Goal: Transaction & Acquisition: Register for event/course

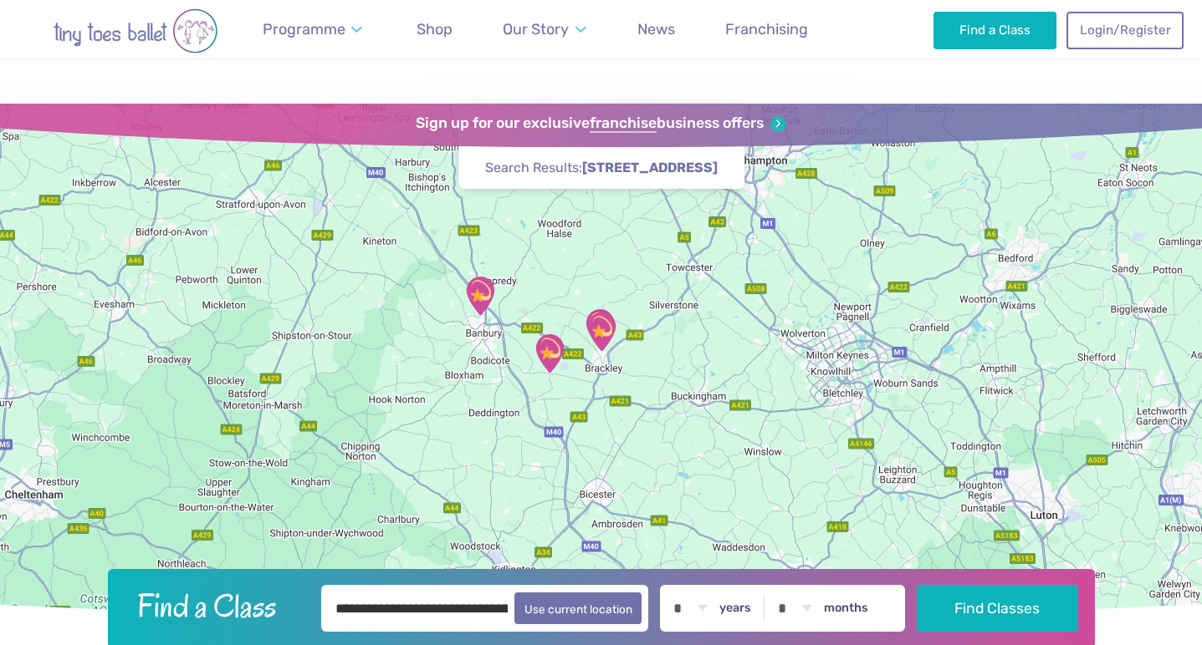
scroll to position [753, 0]
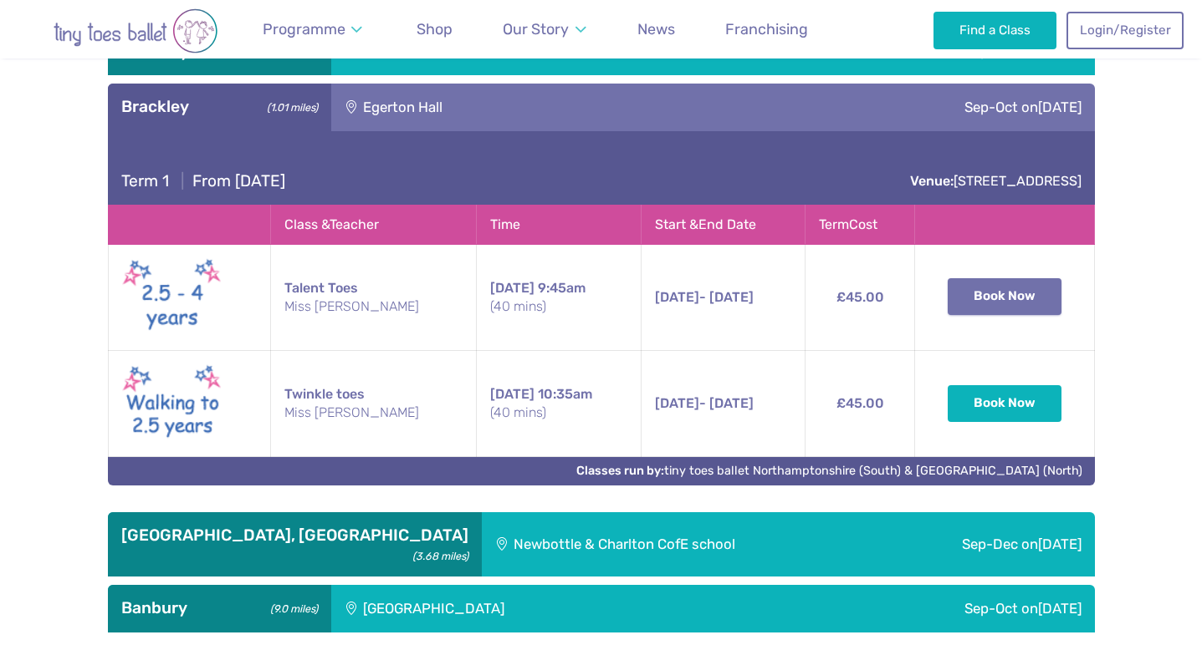
click at [989, 290] on button "Book Now" at bounding box center [1004, 296] width 114 height 37
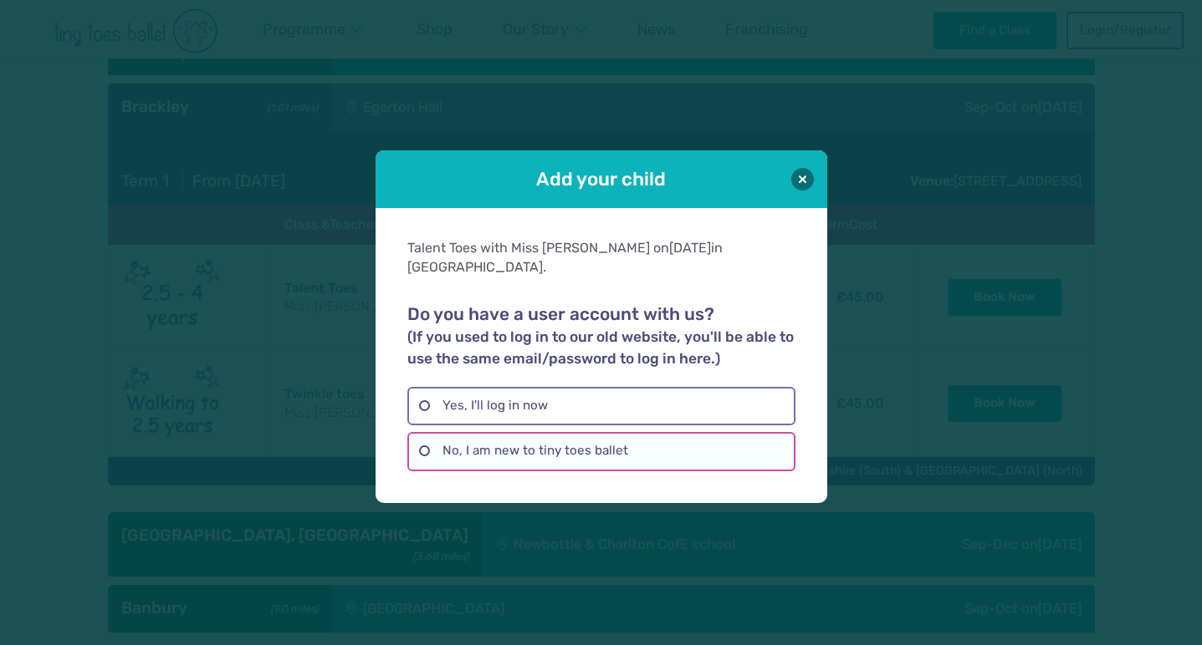
click at [528, 446] on label "No, I am new to tiny toes ballet" at bounding box center [601, 451] width 388 height 38
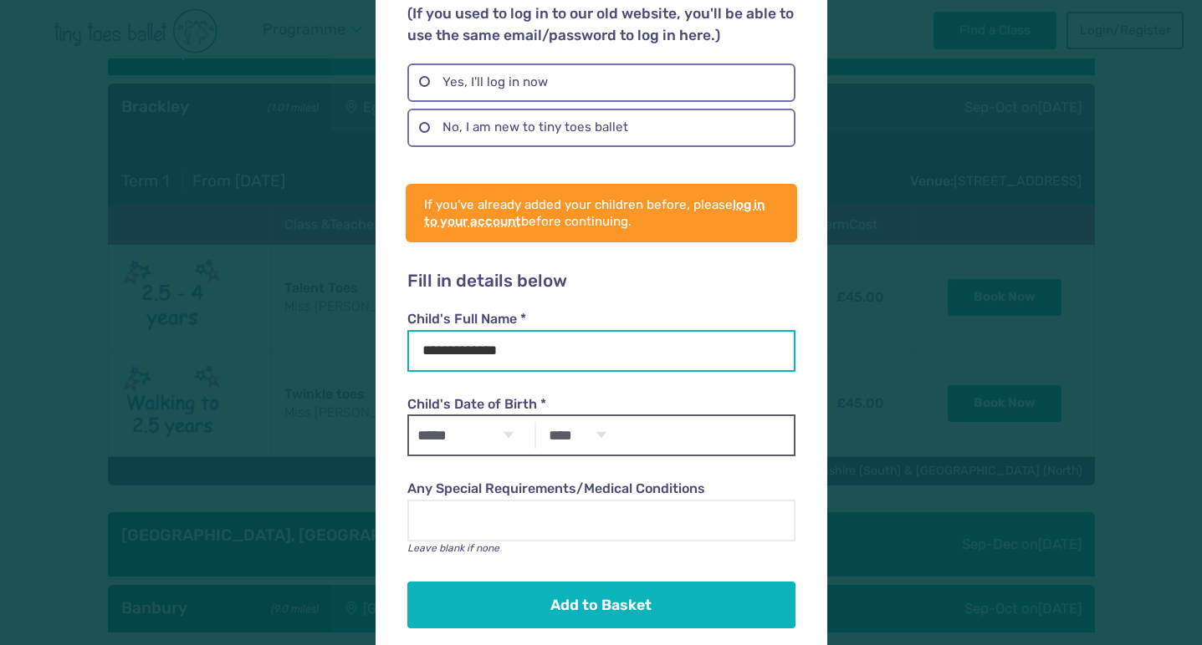
scroll to position [189, 0]
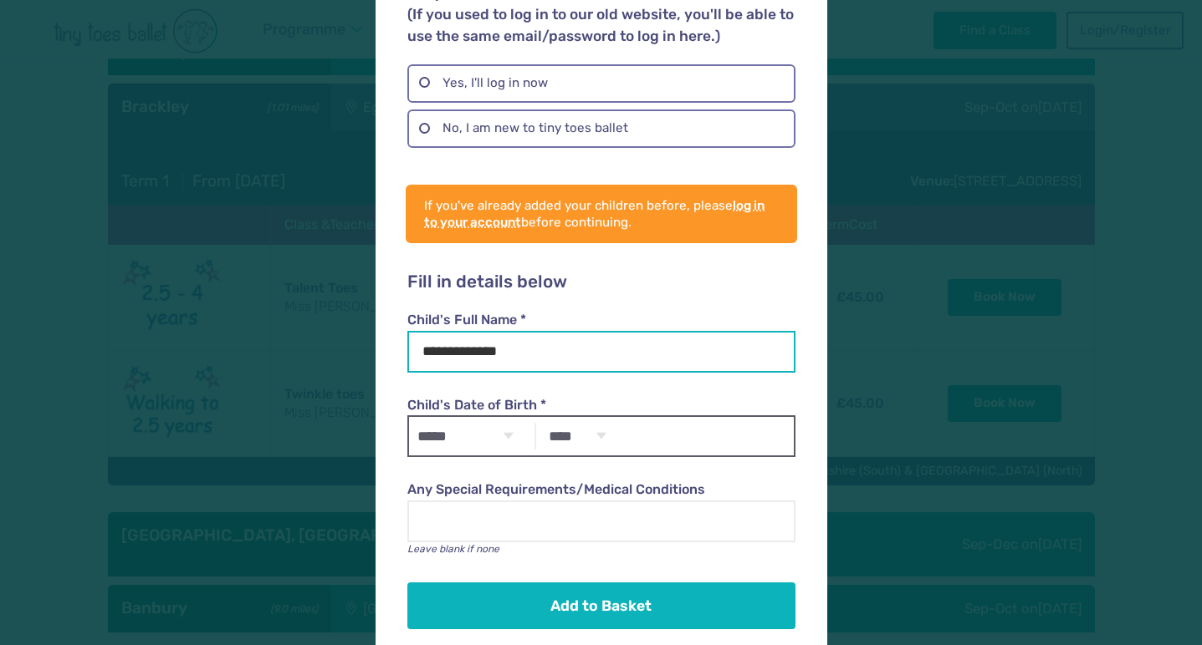
type input "**********"
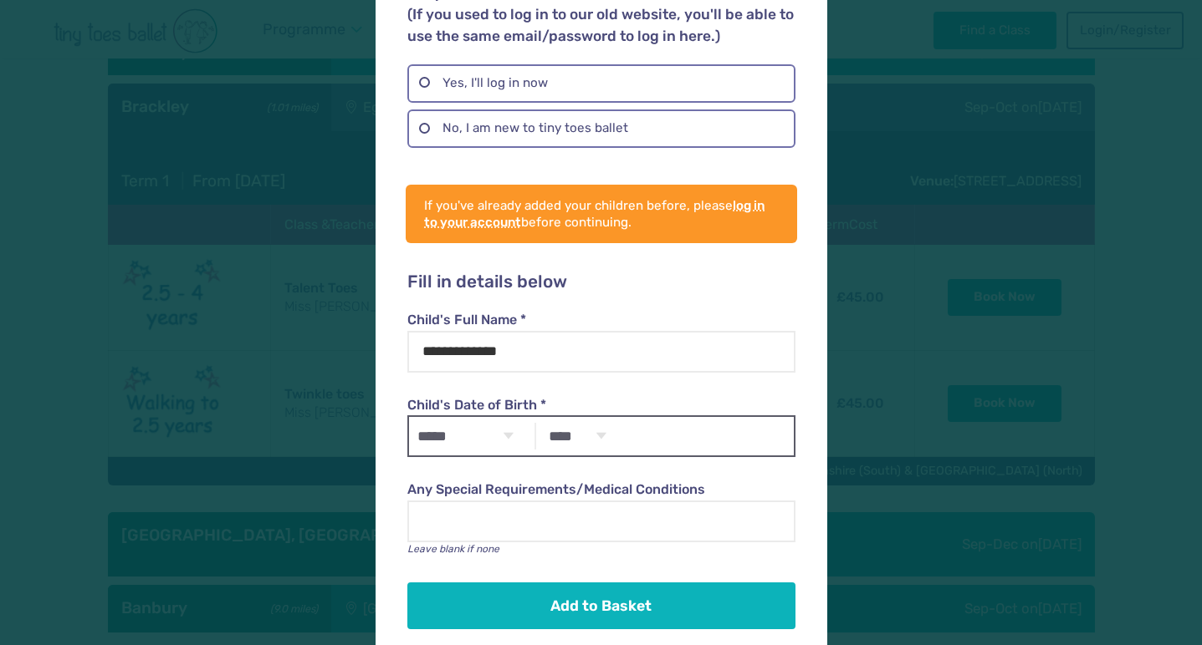
select select "*"
select select "****"
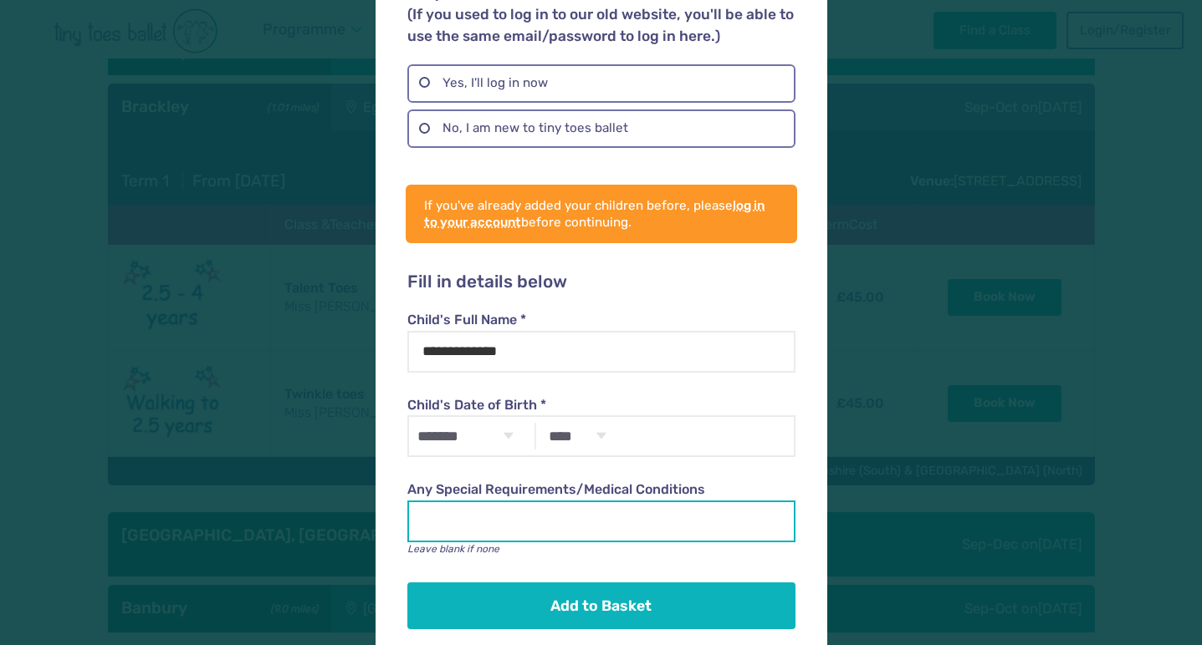
click at [523, 506] on input "Any Special Requirements/Medical Conditions" at bounding box center [601, 522] width 388 height 42
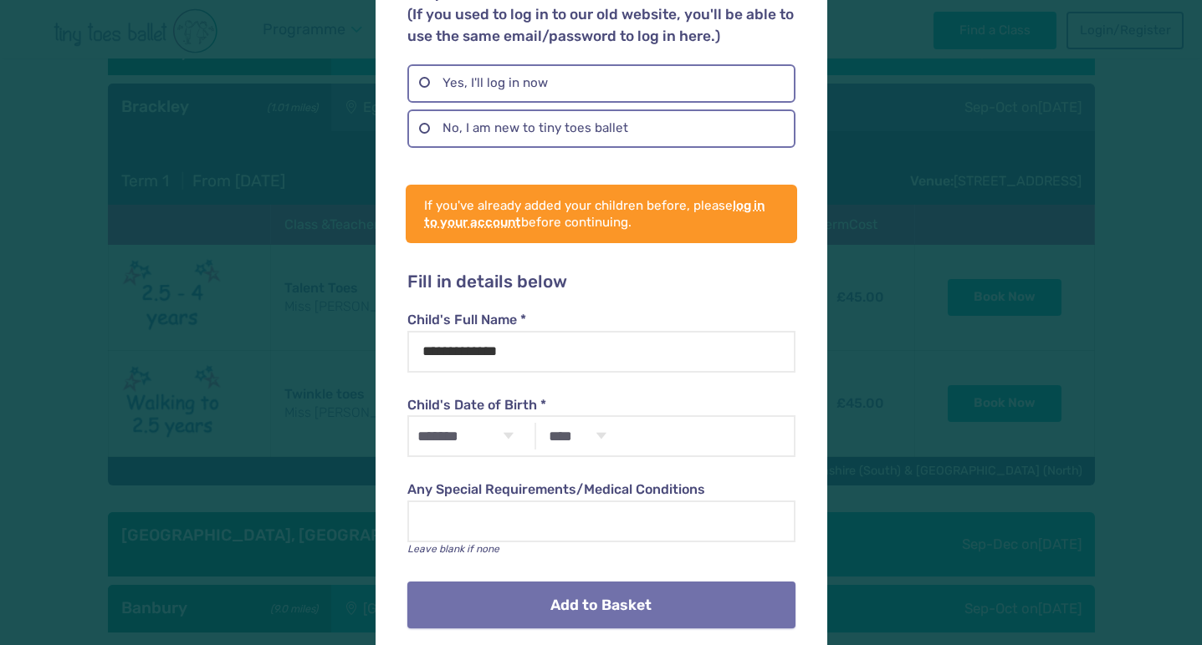
click at [539, 582] on button "Add to Basket" at bounding box center [601, 605] width 388 height 47
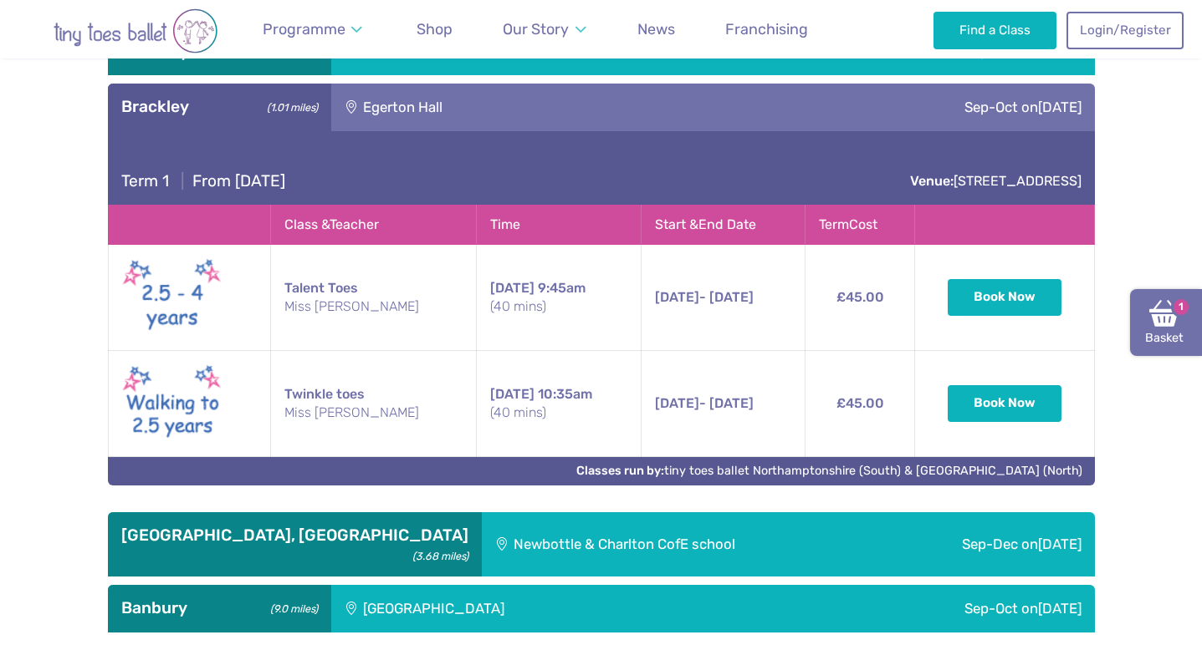
click at [1166, 318] on img at bounding box center [1164, 314] width 30 height 30
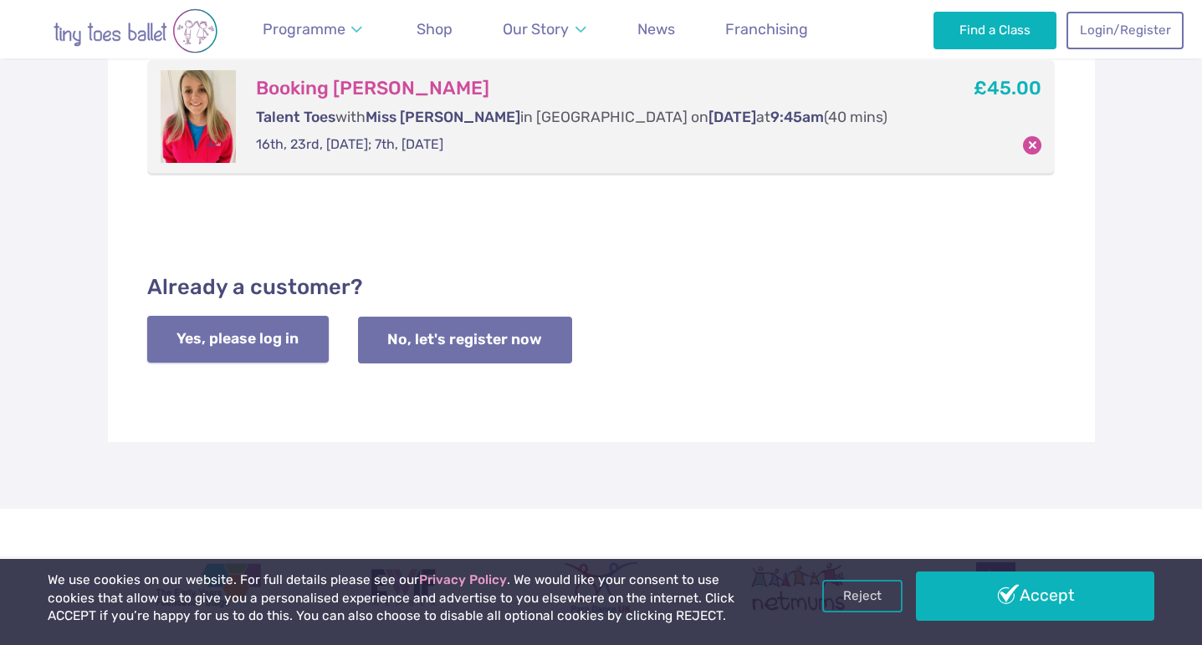
scroll to position [361, 0]
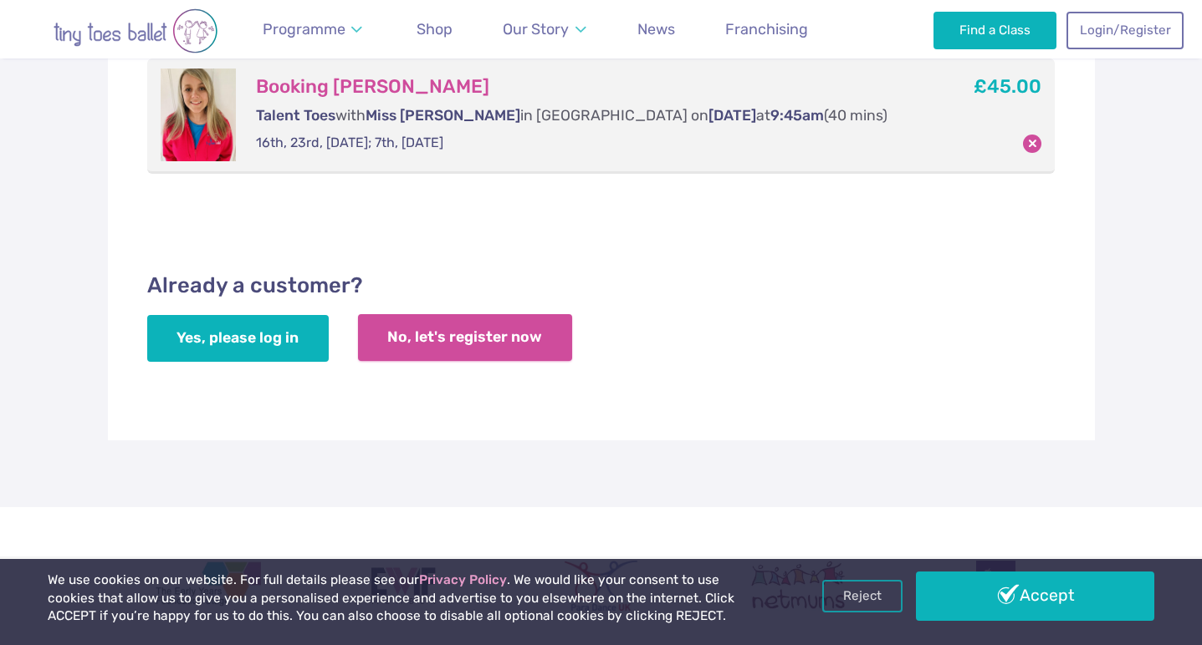
click at [482, 337] on link "No, let's register now" at bounding box center [465, 337] width 214 height 47
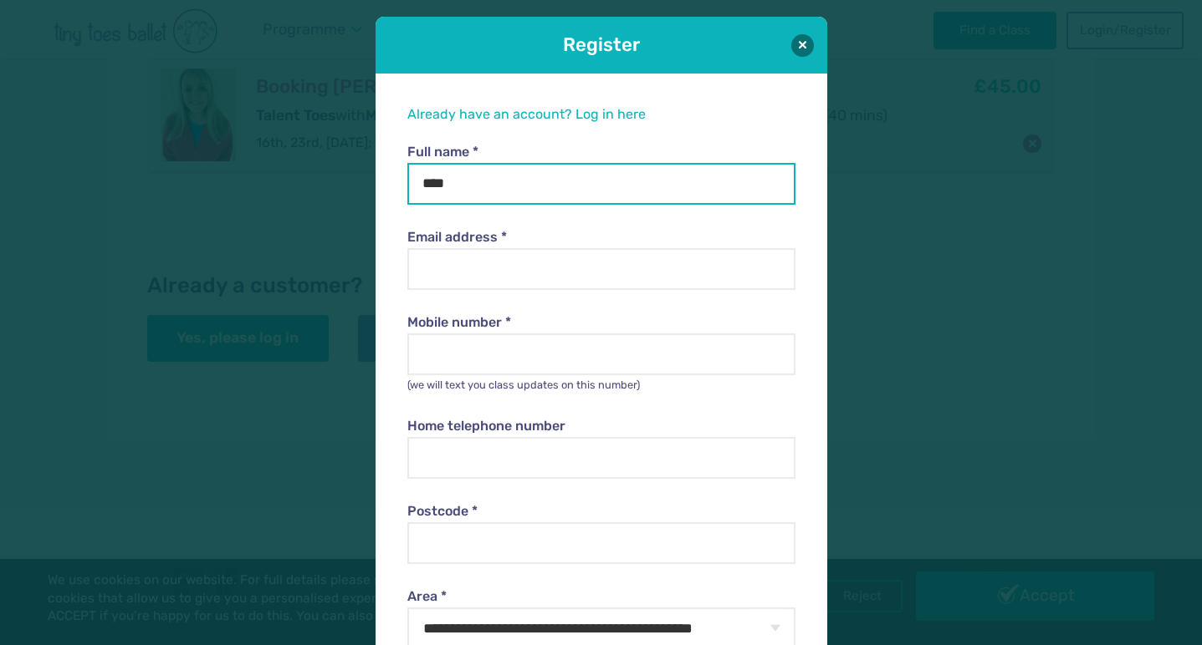
click at [525, 183] on input "****" at bounding box center [601, 184] width 388 height 42
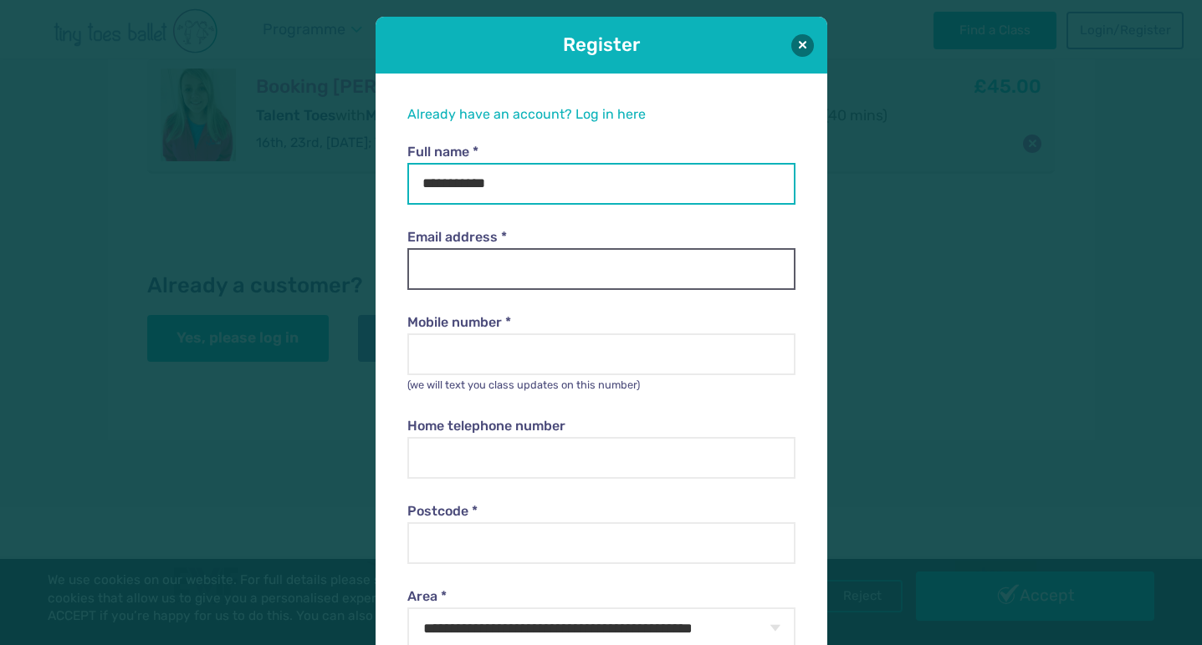
type input "**********"
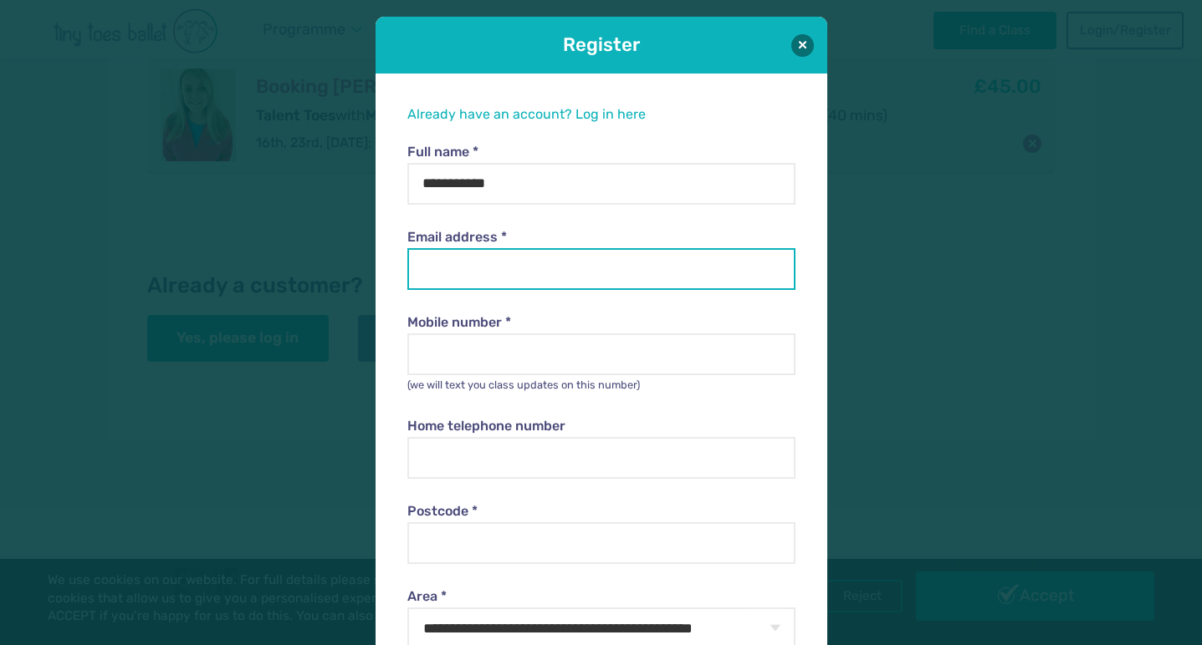
click at [543, 273] on input "Email address *" at bounding box center [601, 269] width 388 height 42
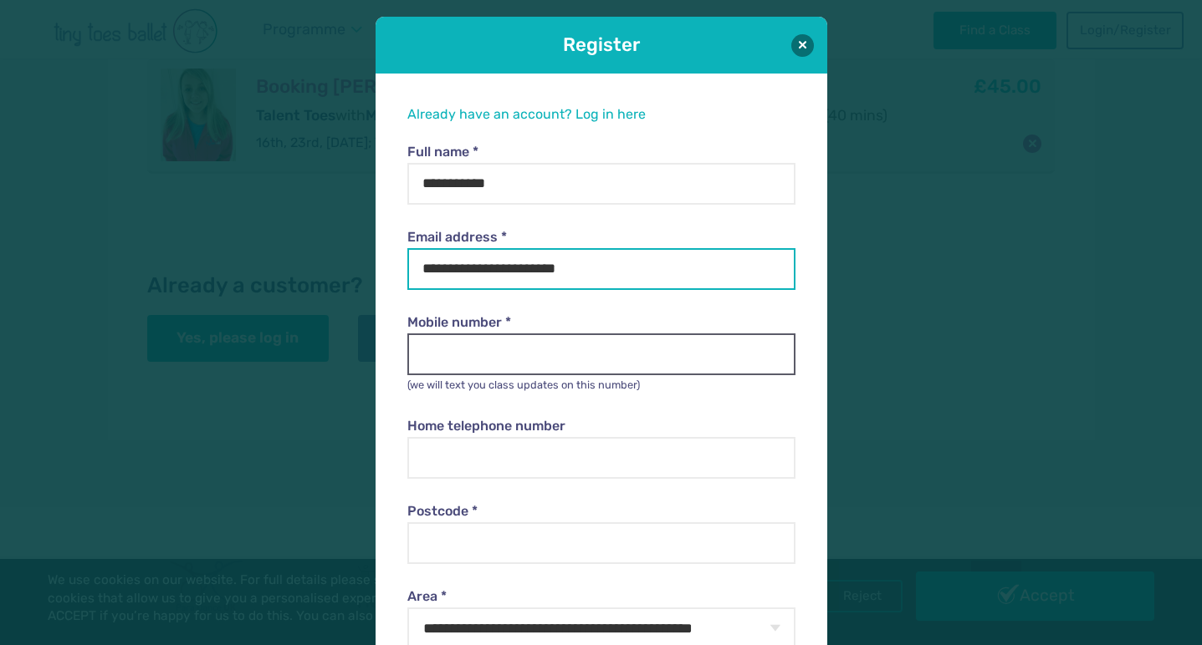
type input "**********"
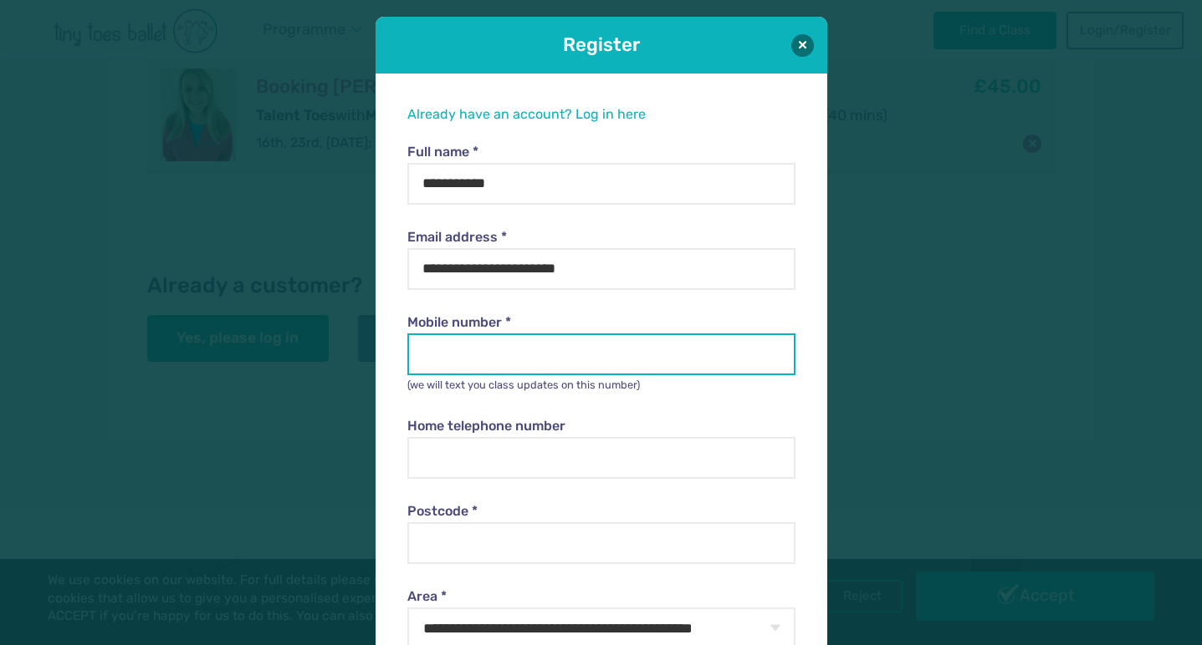
click at [545, 345] on input "Mobile number *" at bounding box center [601, 355] width 388 height 42
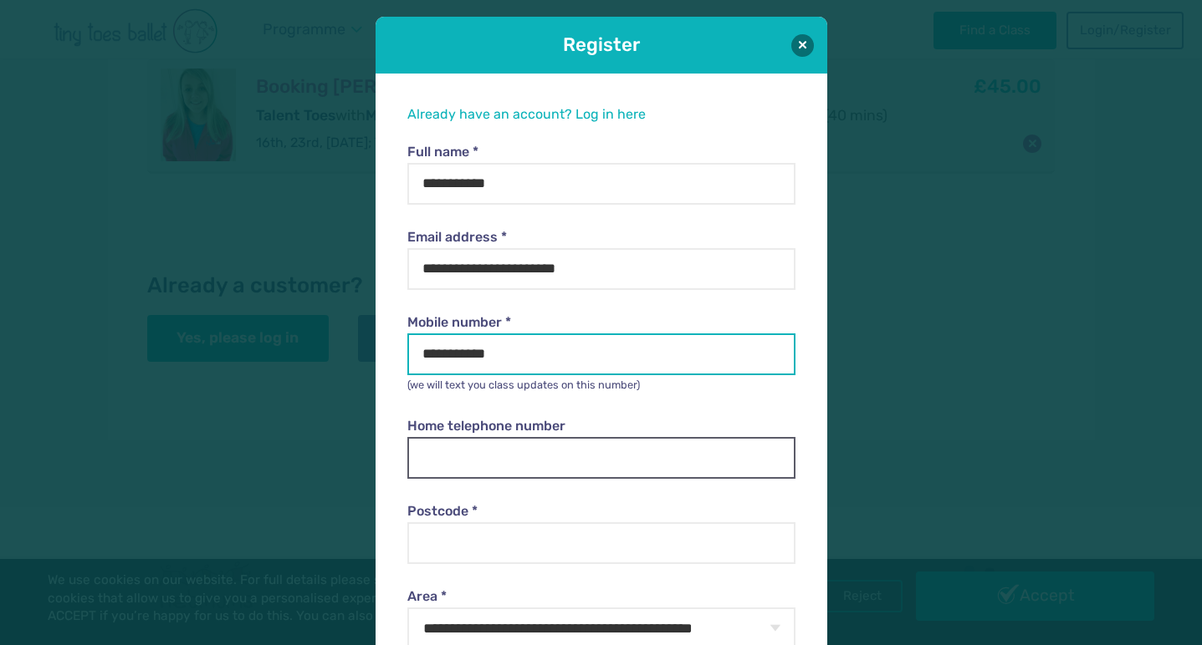
type input "**********"
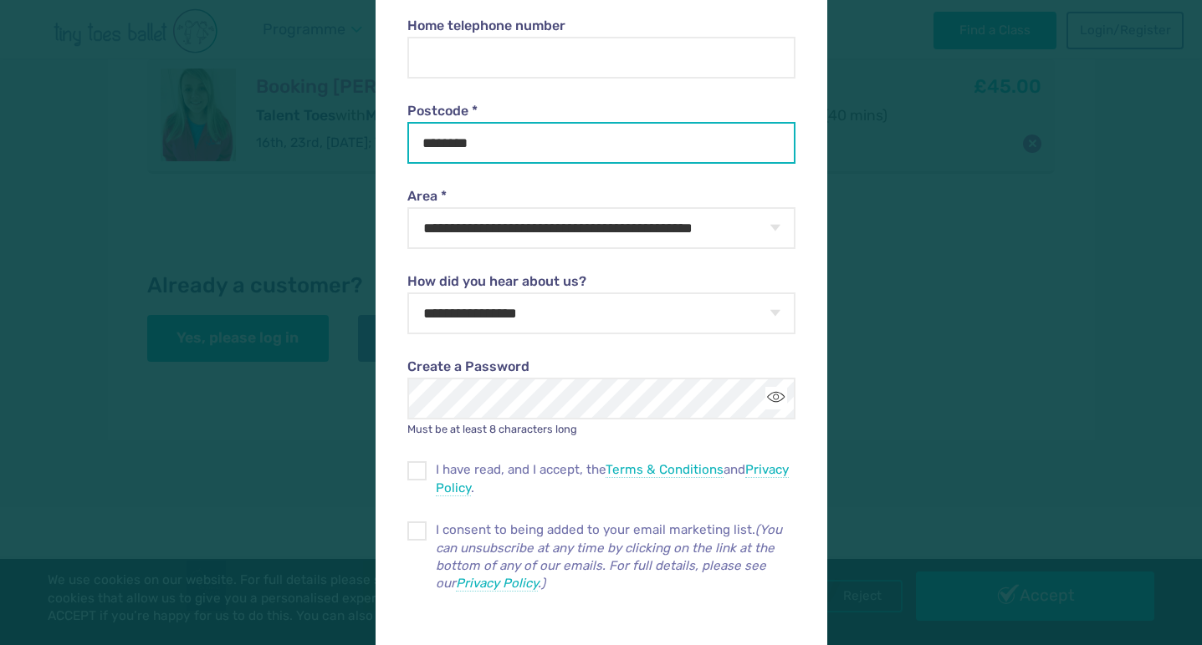
scroll to position [416, 0]
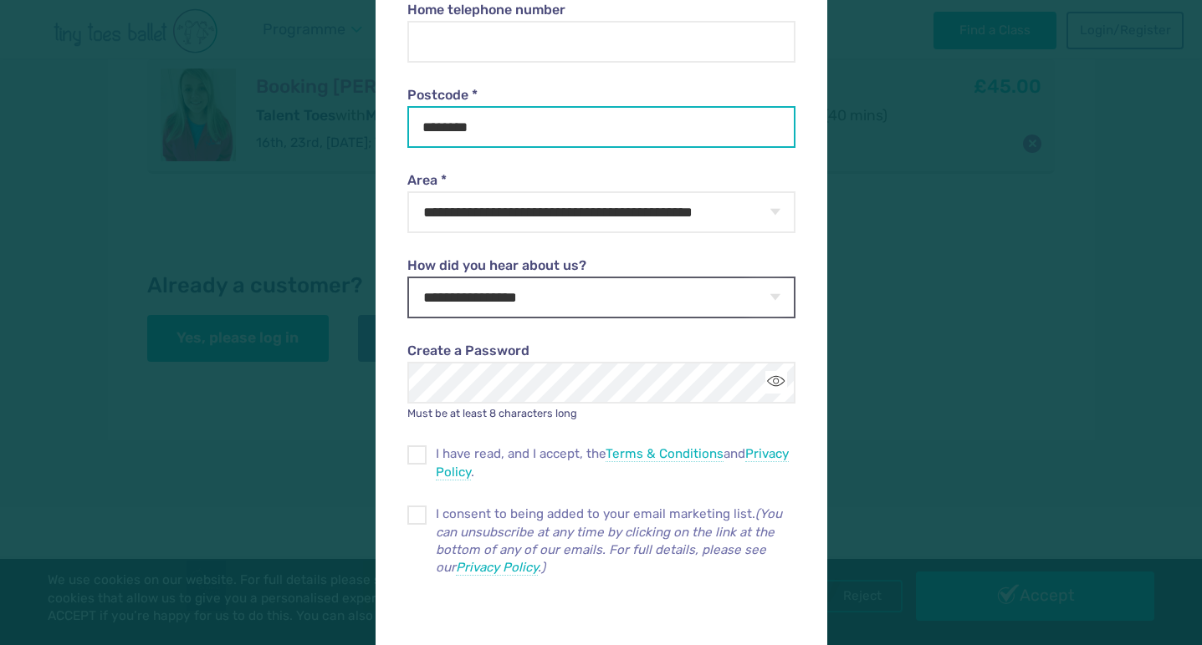
type input "********"
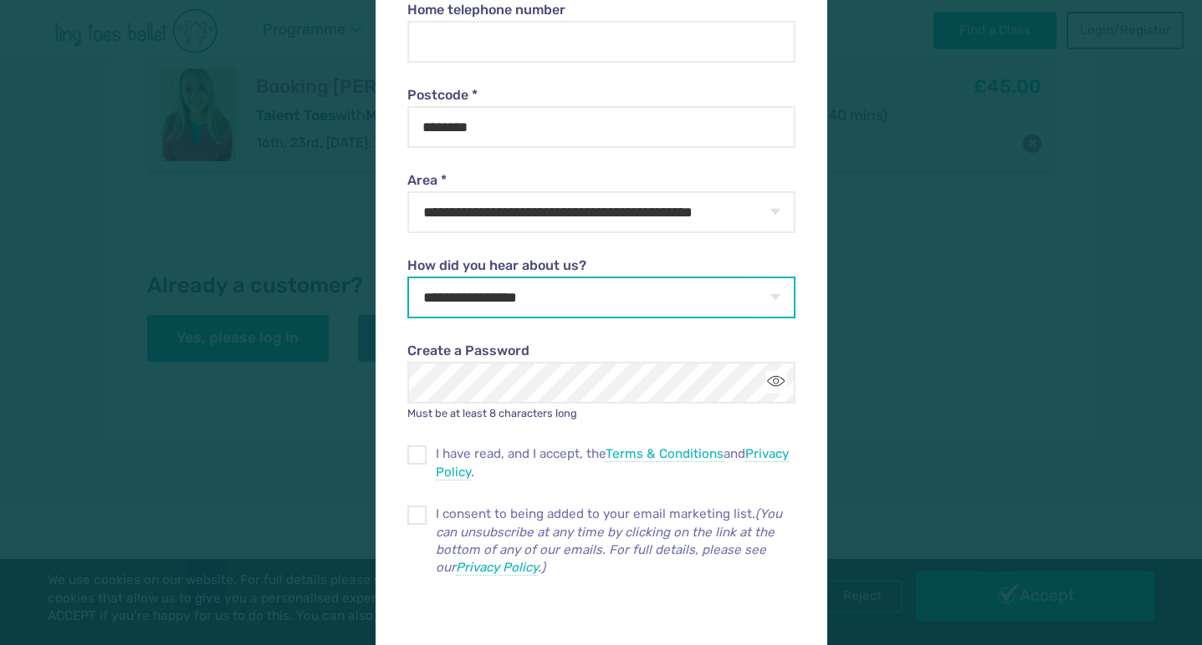
select select "**********"
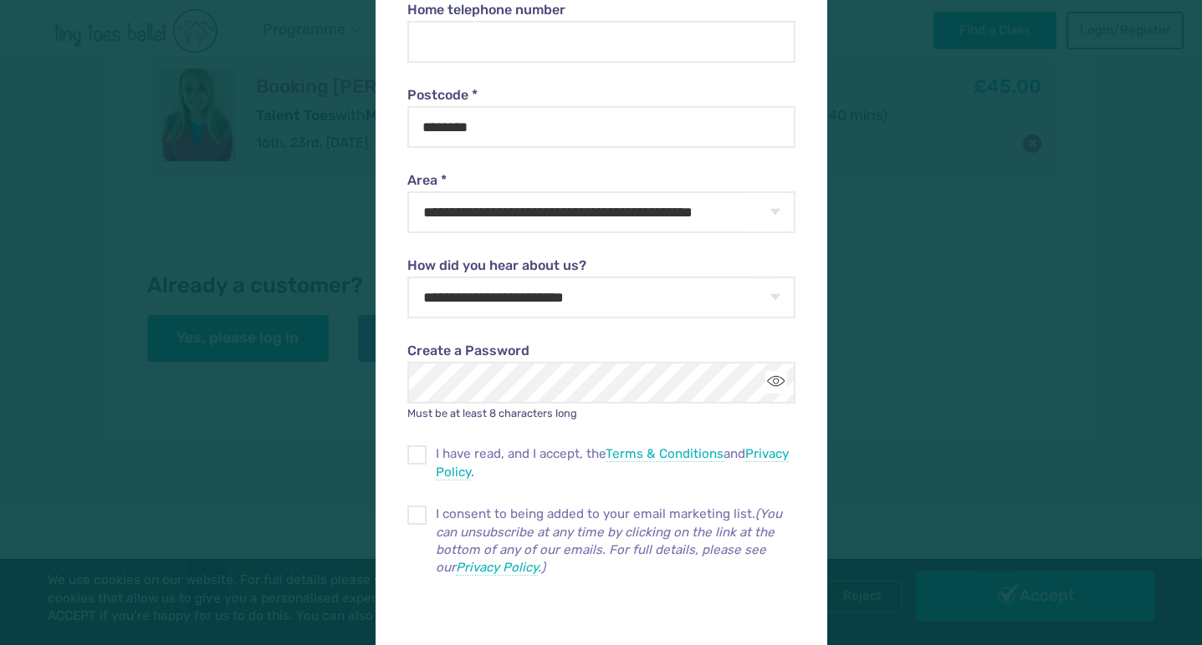
drag, startPoint x: 575, startPoint y: 286, endPoint x: 535, endPoint y: 356, distance: 80.9
click at [524, 375] on form "**********" at bounding box center [601, 226] width 388 height 998
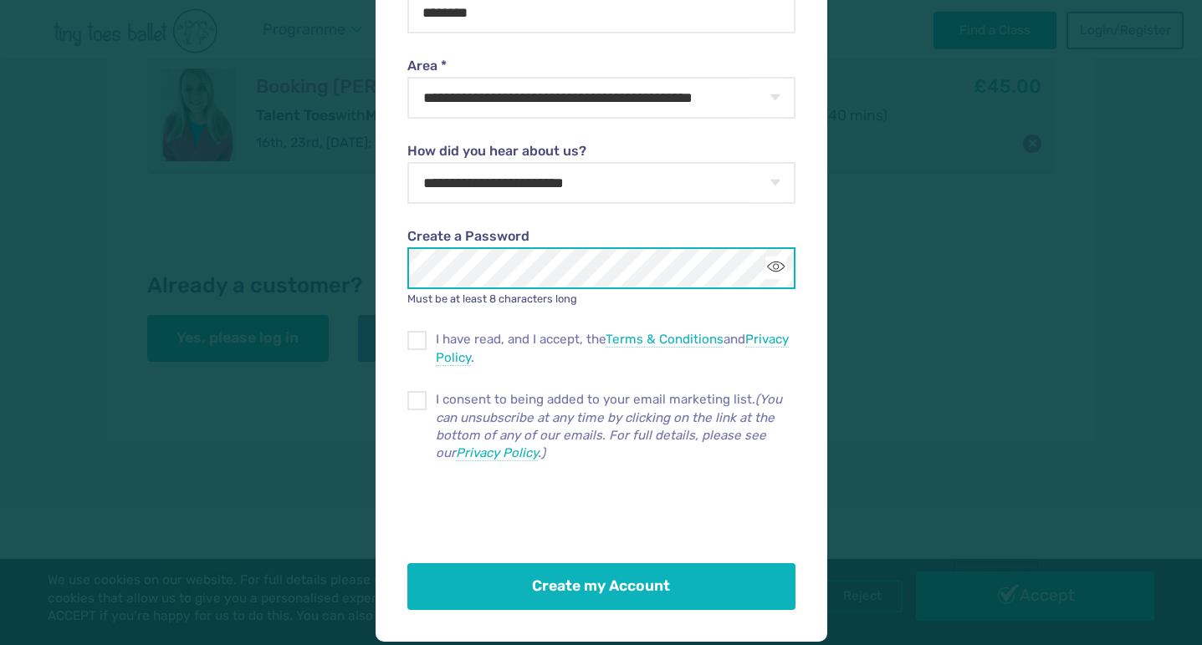
scroll to position [529, 0]
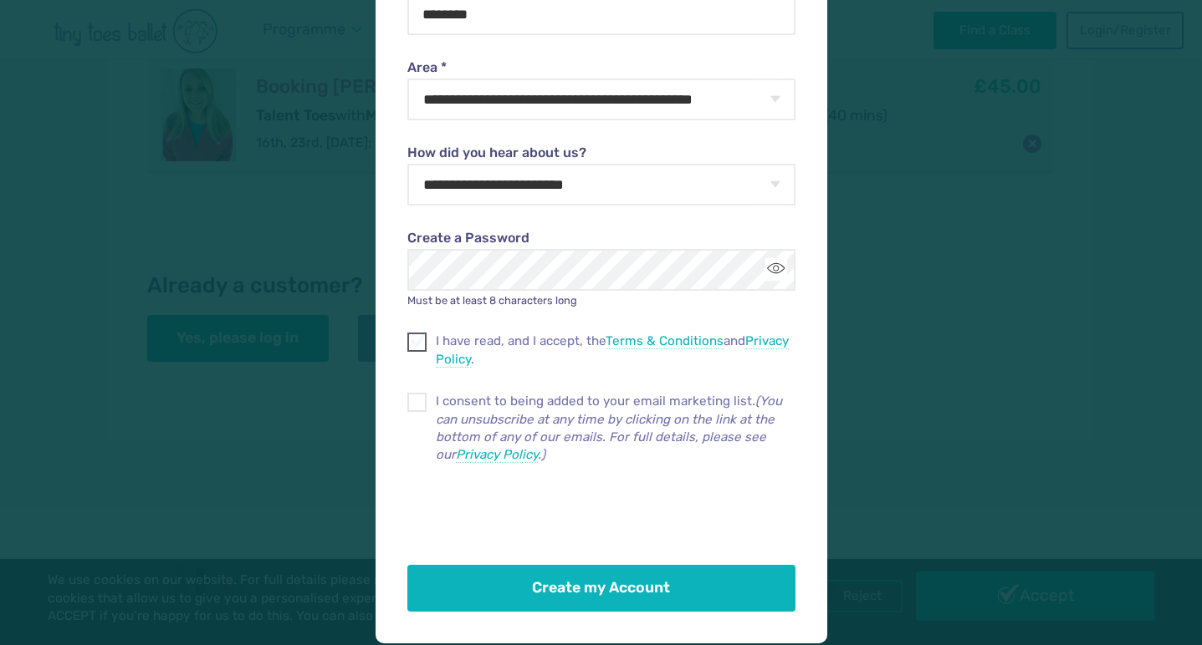
click at [413, 338] on span at bounding box center [418, 345] width 18 height 15
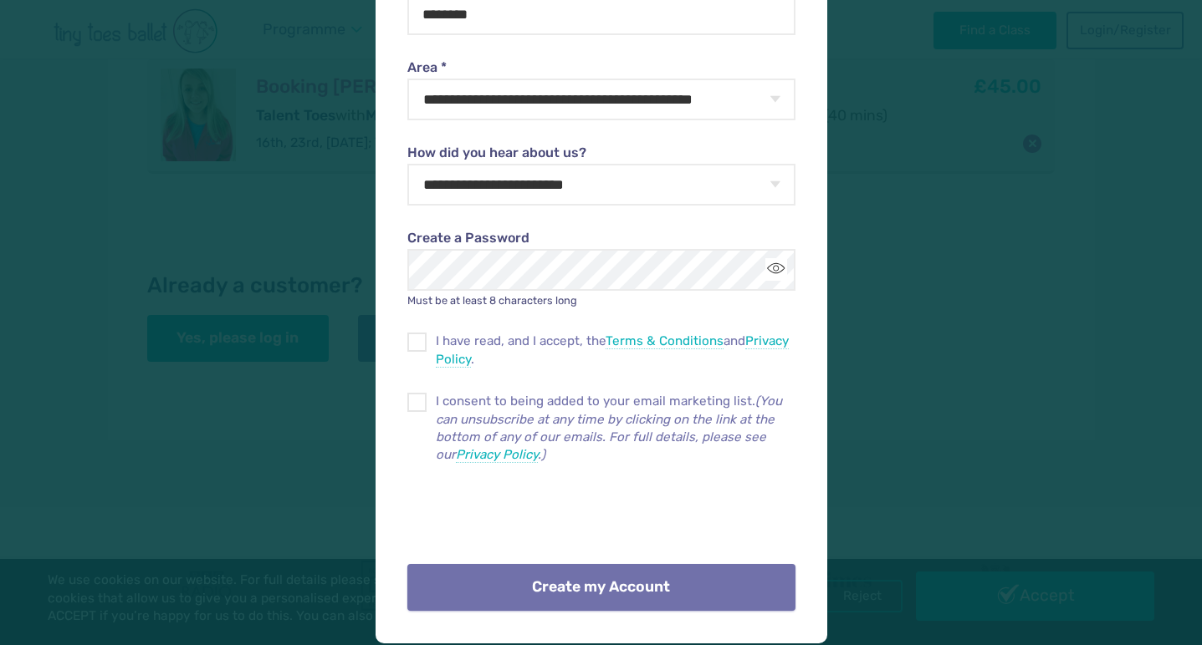
click at [558, 580] on button "Create my Account" at bounding box center [601, 587] width 388 height 47
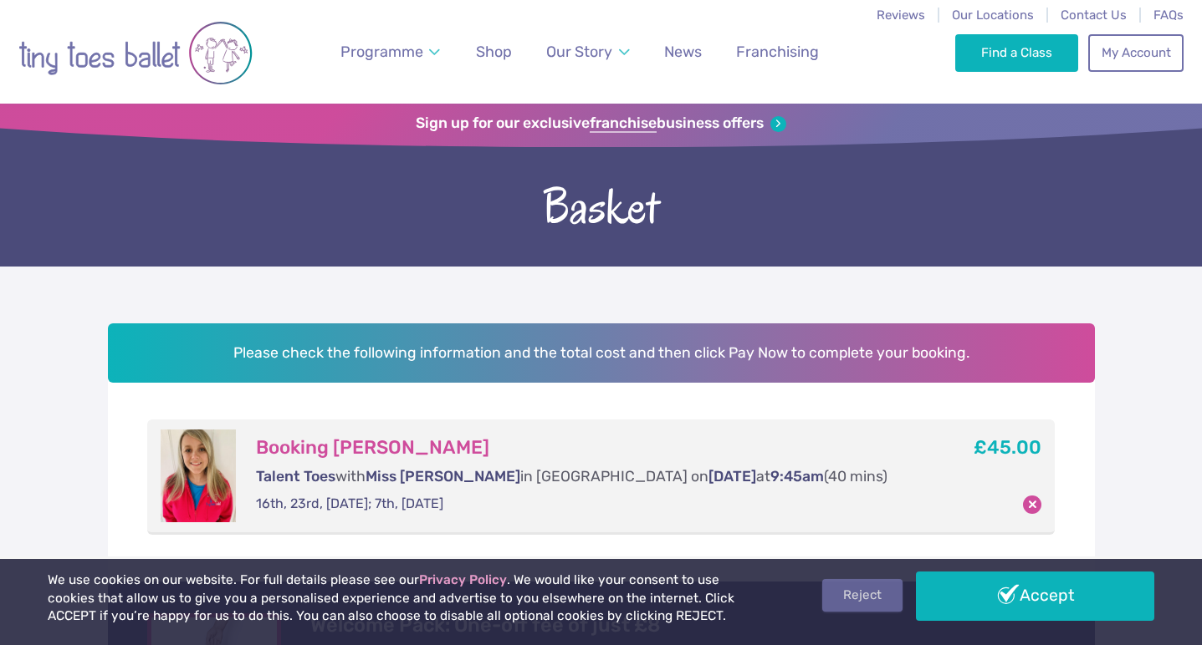
click at [859, 598] on link "Reject" at bounding box center [862, 595] width 80 height 32
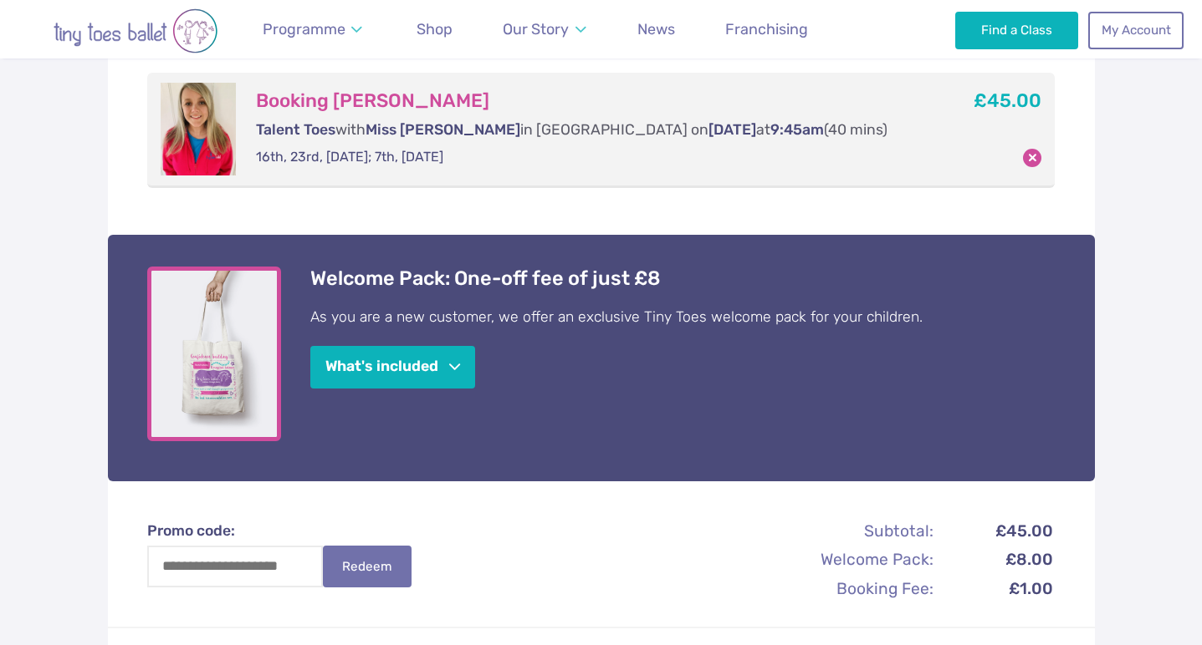
scroll to position [357, 0]
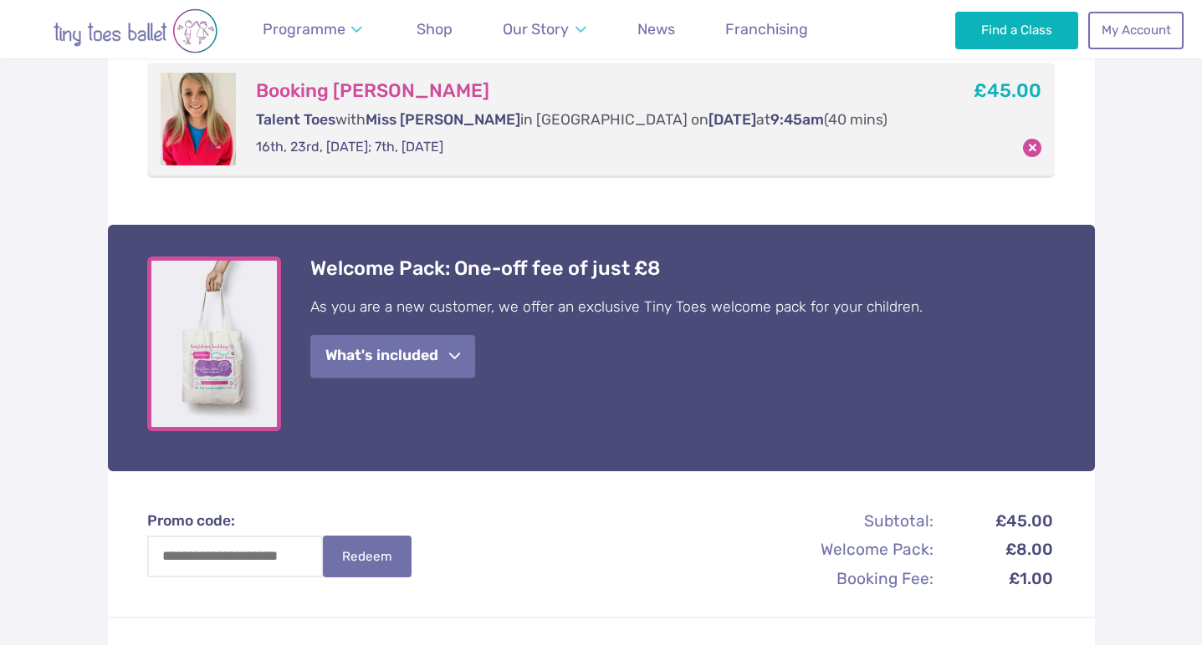
click at [447, 361] on button "What's included" at bounding box center [392, 356] width 165 height 43
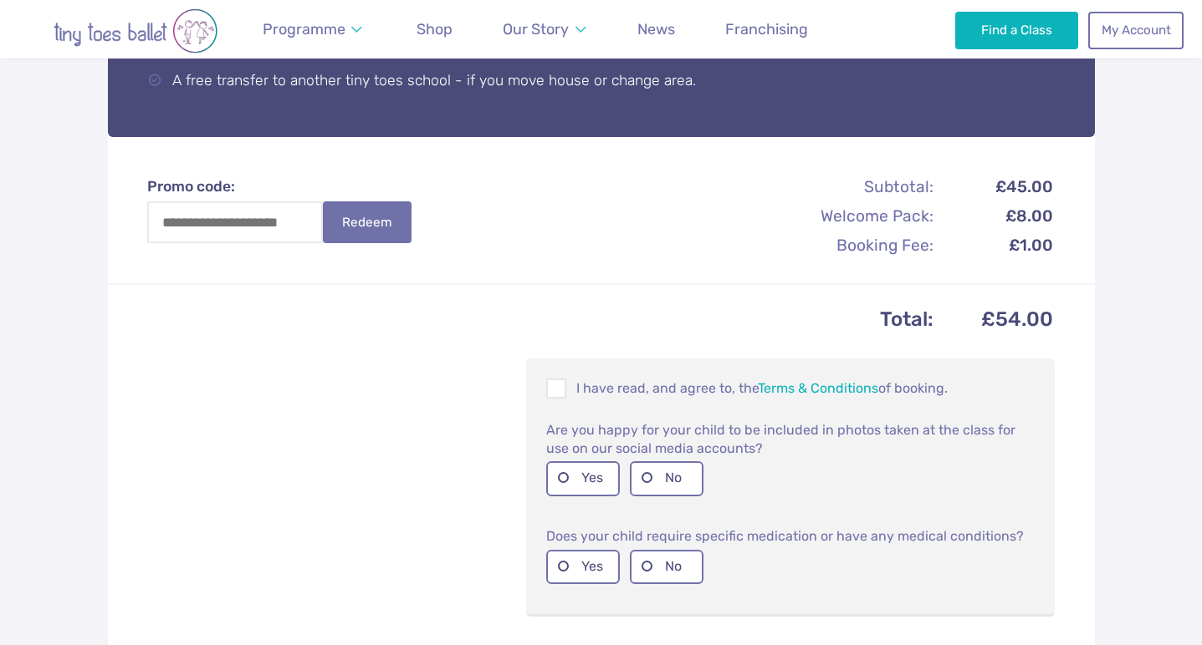
scroll to position [971, 0]
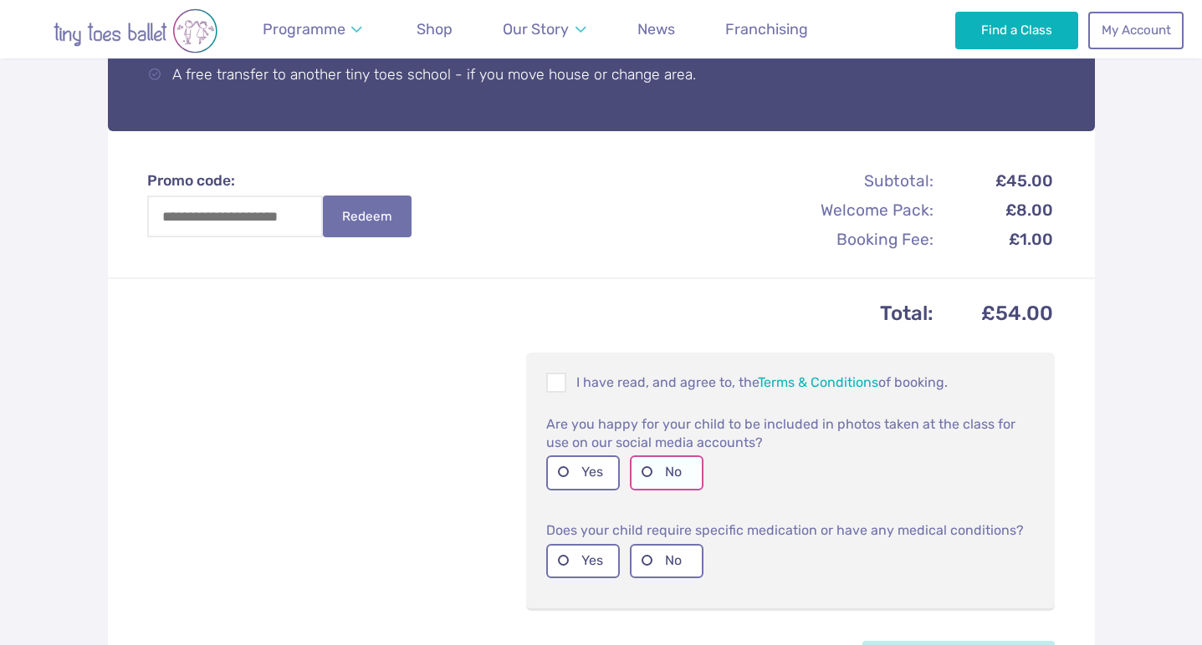
click at [640, 457] on label "No" at bounding box center [667, 473] width 74 height 34
click at [651, 552] on label "No" at bounding box center [667, 561] width 74 height 34
click at [552, 378] on span at bounding box center [557, 386] width 18 height 16
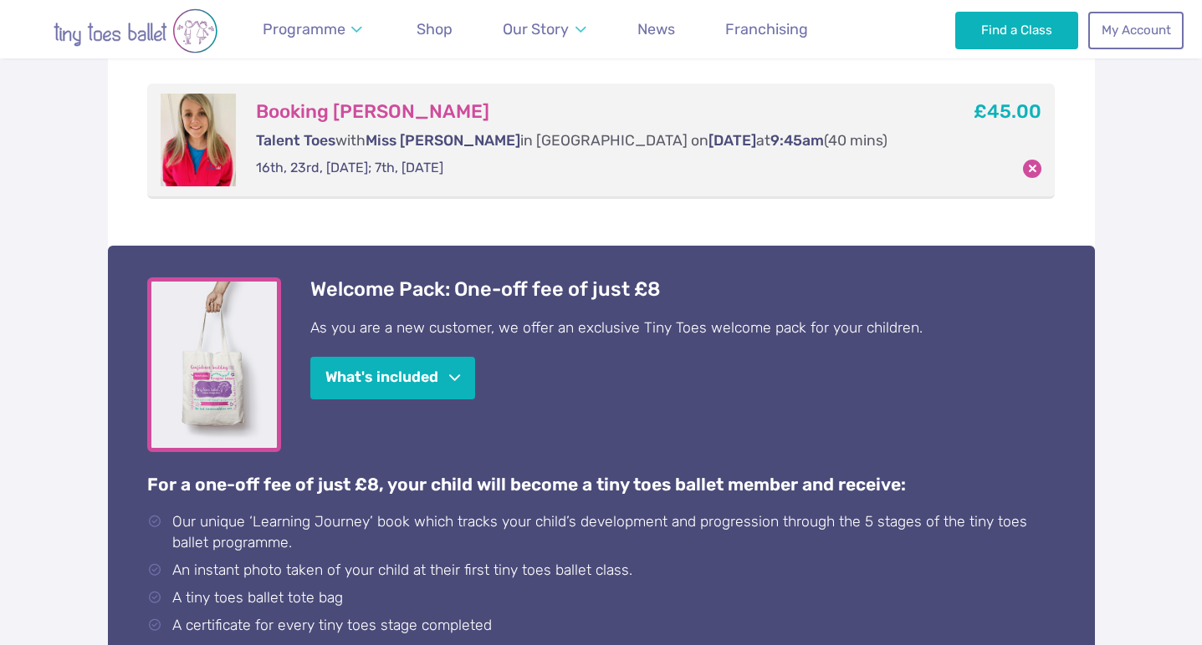
scroll to position [334, 0]
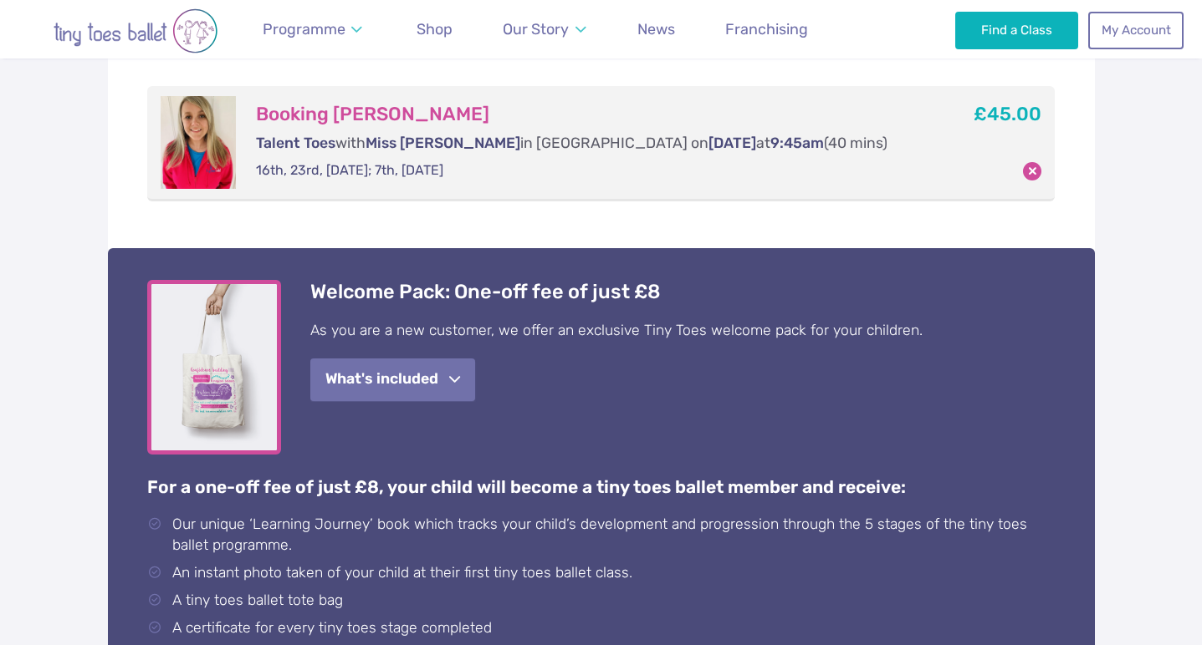
click at [459, 380] on span "button" at bounding box center [454, 380] width 11 height 13
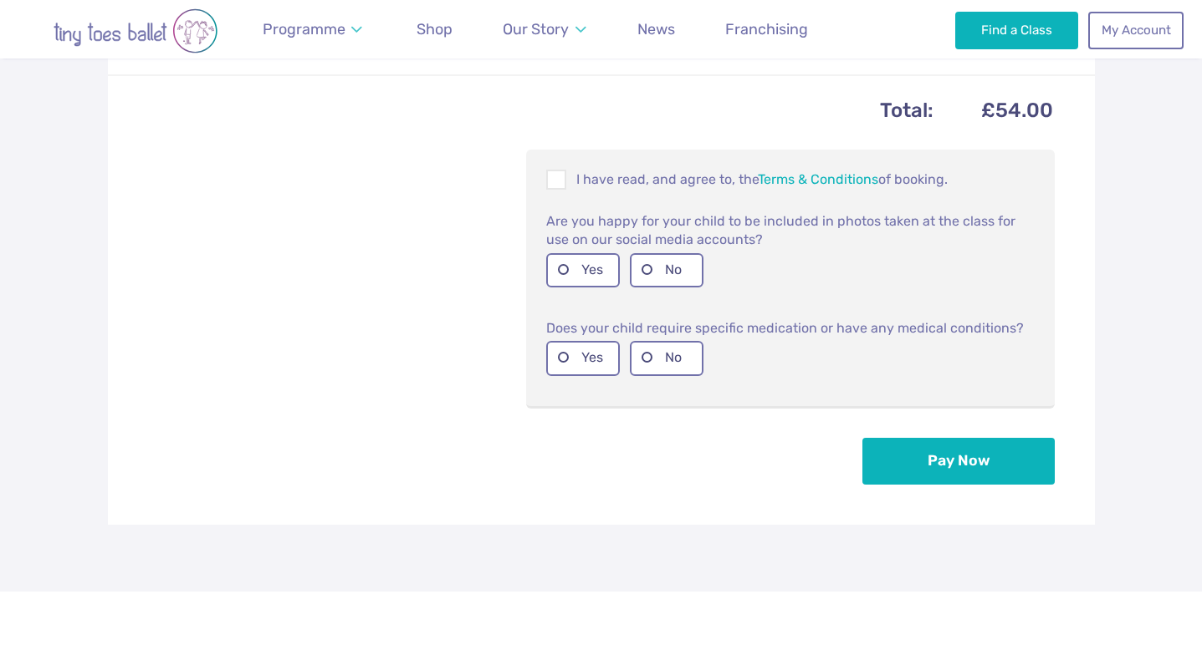
scroll to position [901, 0]
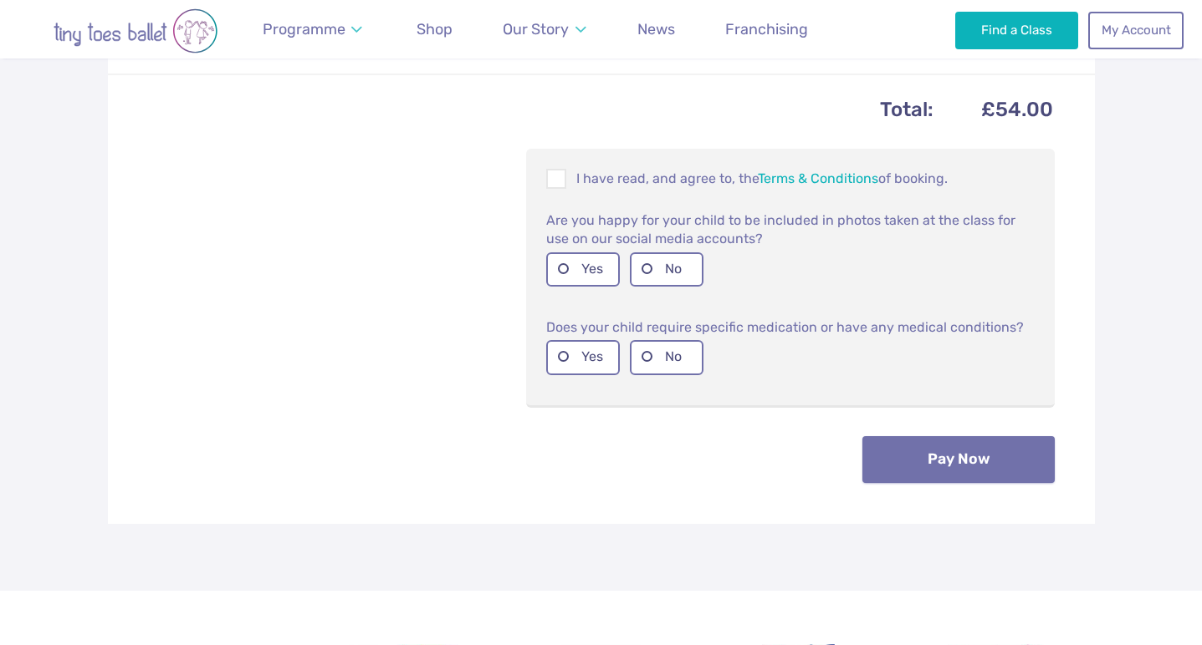
click at [906, 448] on button "Pay Now" at bounding box center [958, 459] width 192 height 47
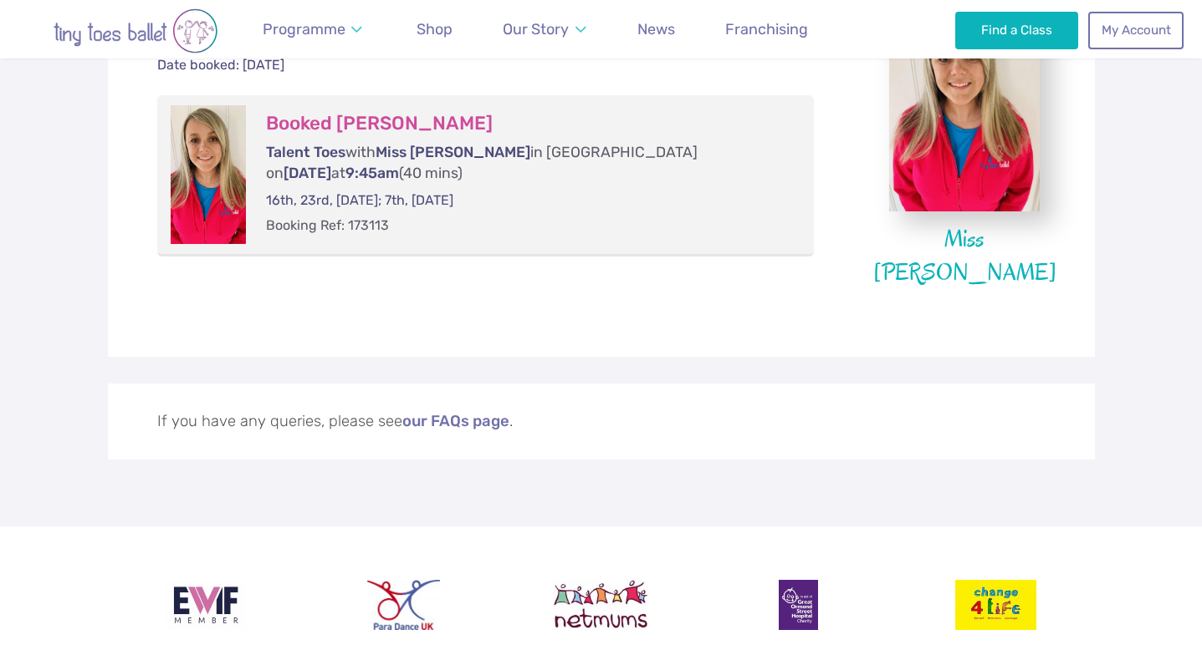
scroll to position [436, 0]
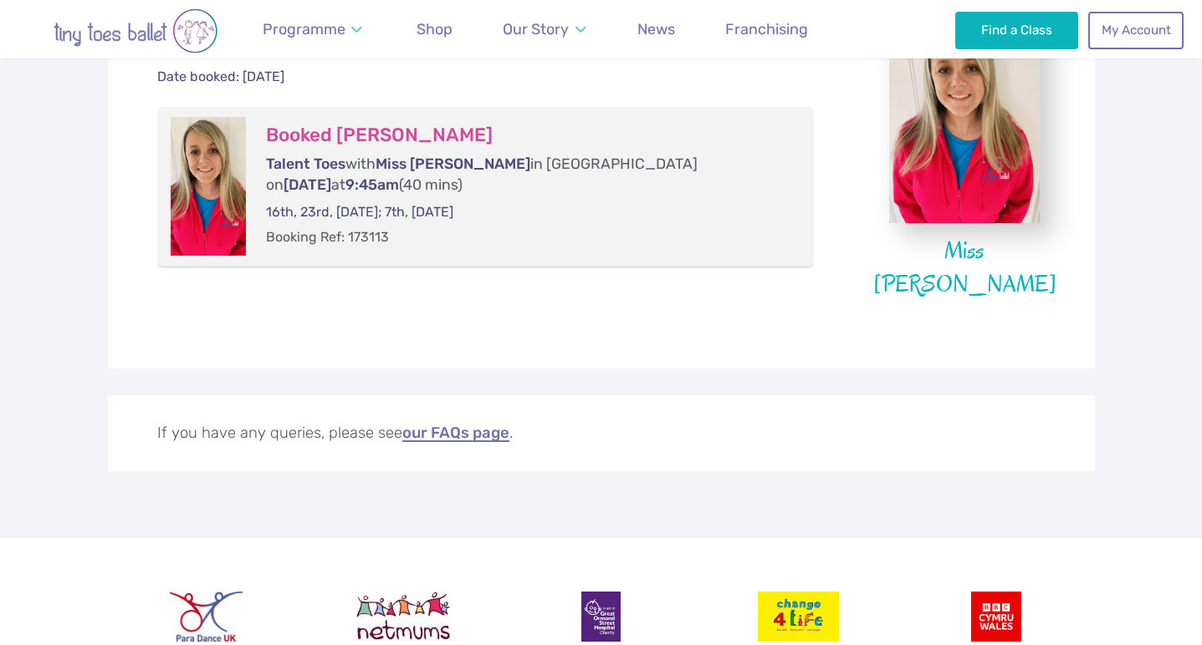
click at [477, 431] on link "our FAQs page" at bounding box center [455, 434] width 107 height 17
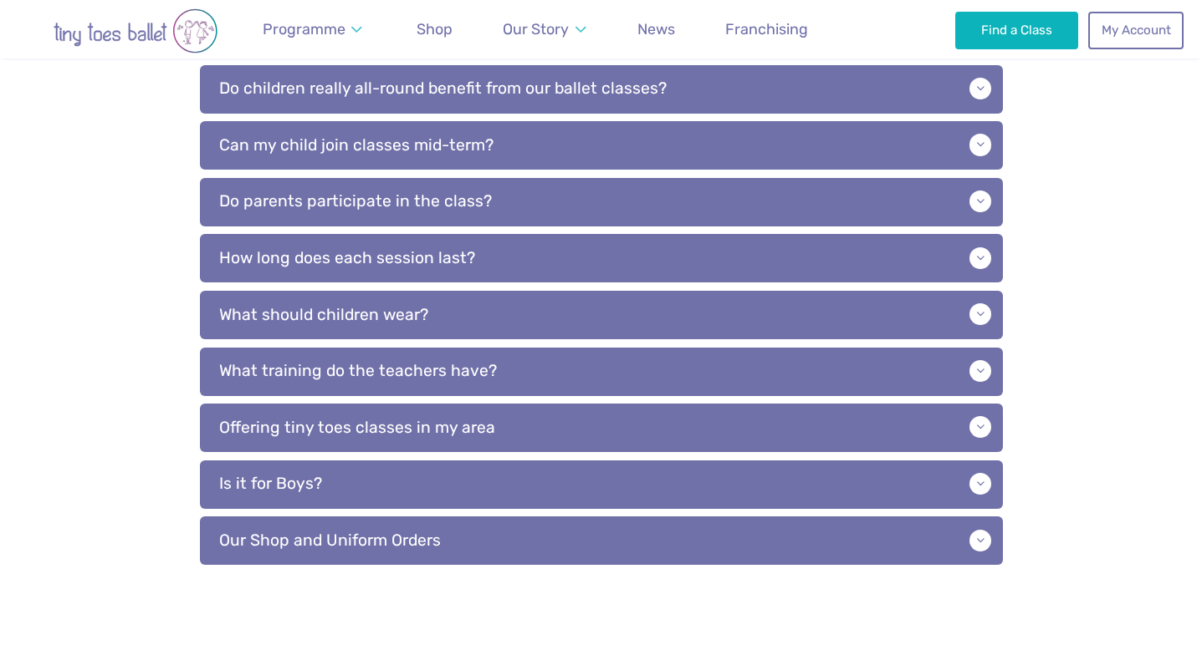
scroll to position [680, 0]
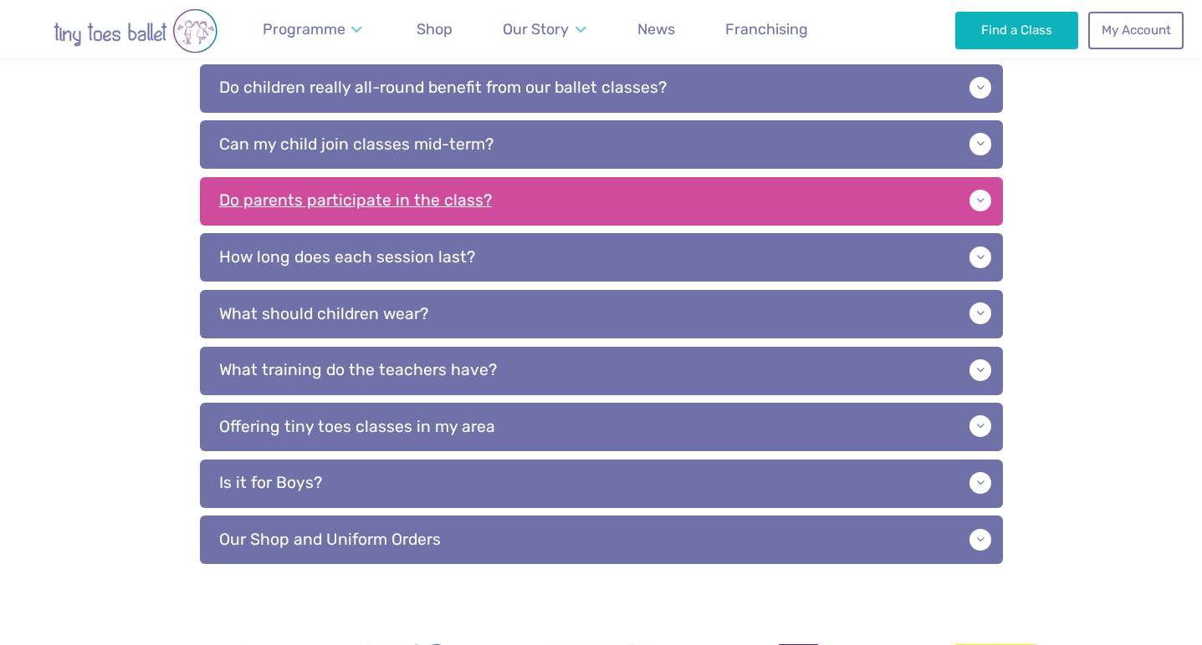
click at [540, 185] on p "Do parents participate in the class?" at bounding box center [601, 201] width 803 height 48
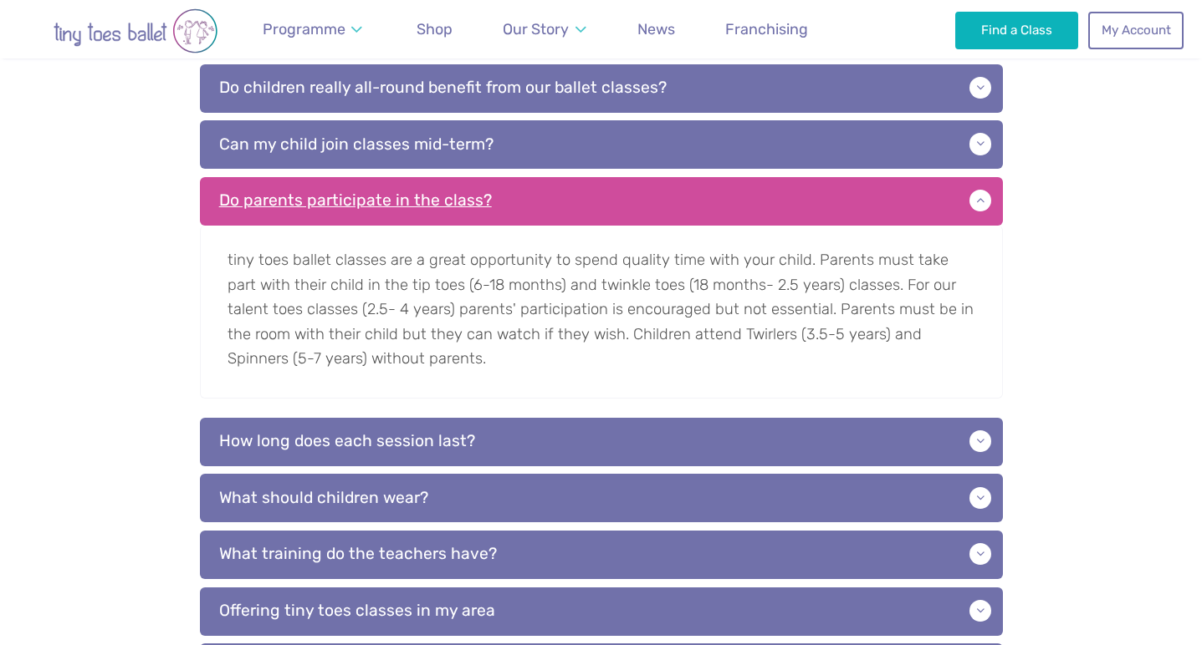
click at [540, 185] on p "Do parents participate in the class?" at bounding box center [601, 201] width 803 height 48
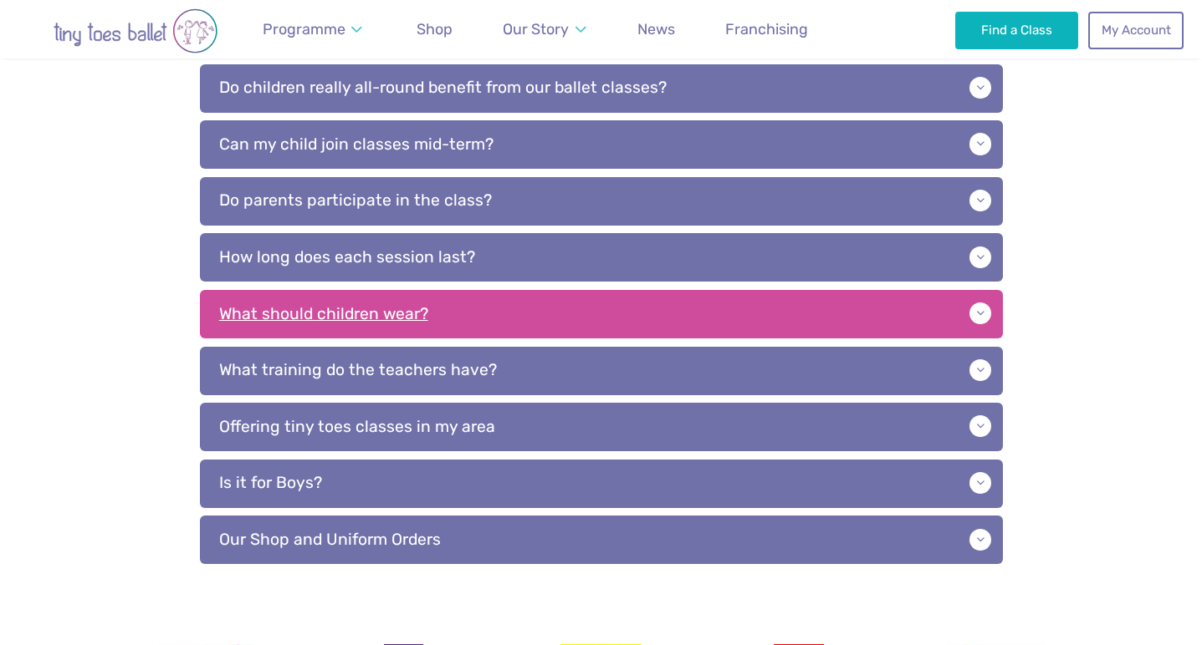
click at [462, 306] on p "What should children wear?" at bounding box center [601, 314] width 803 height 48
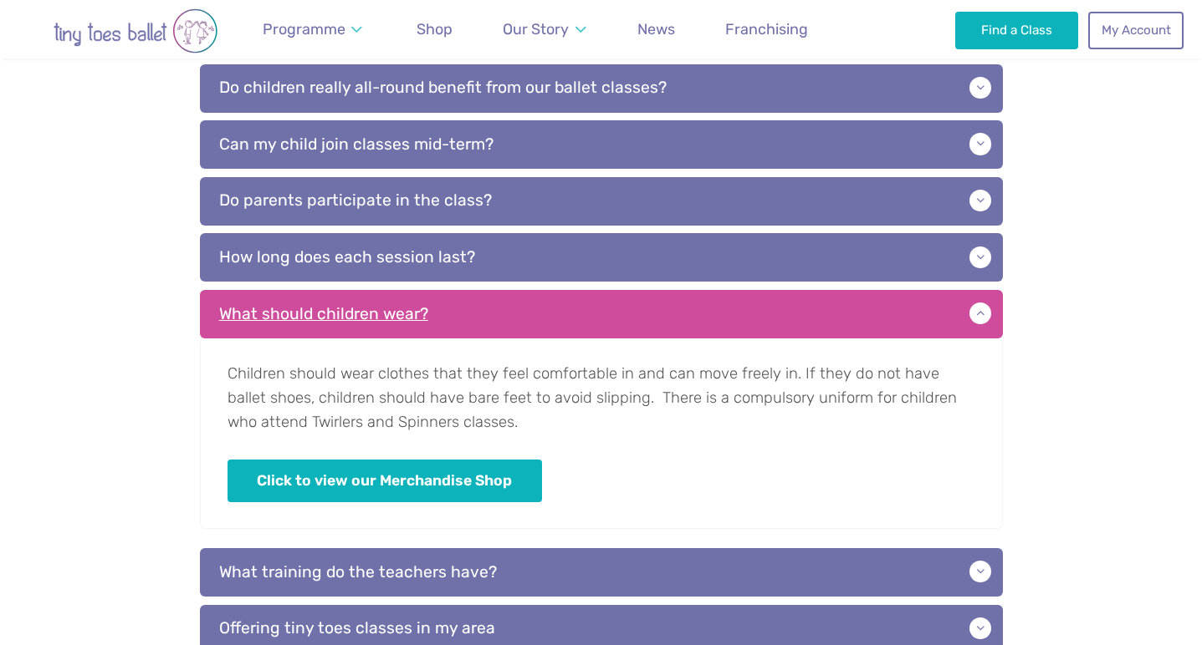
click at [462, 307] on p "What should children wear?" at bounding box center [601, 314] width 803 height 48
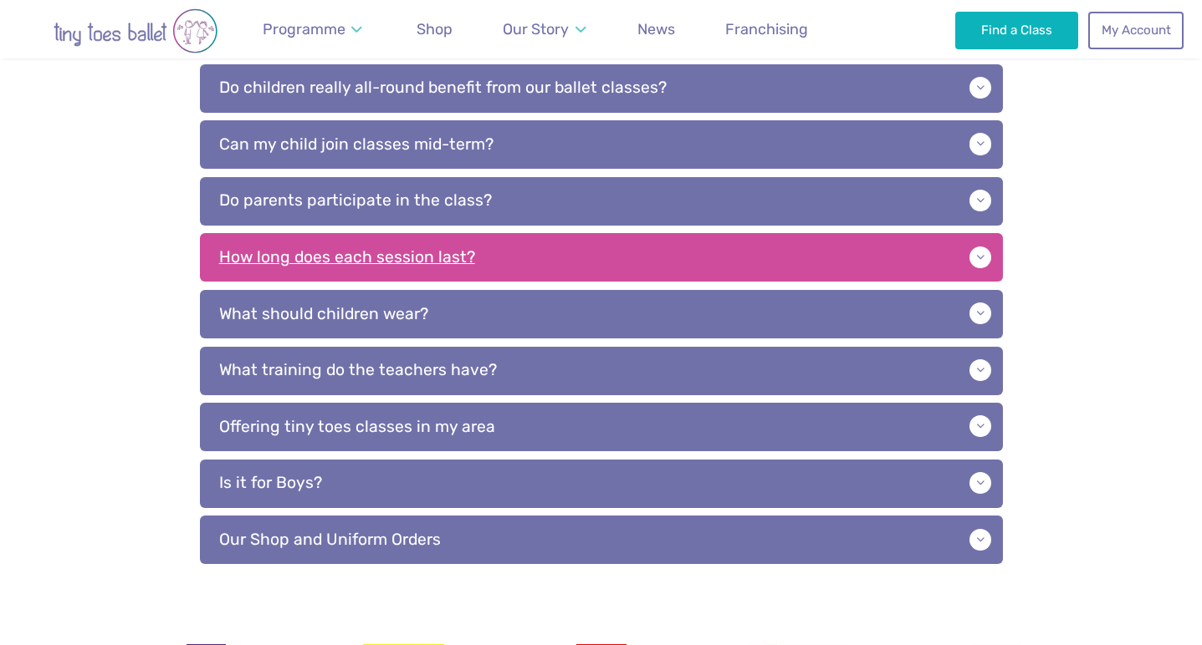
click at [465, 248] on p "How long does each session last?" at bounding box center [601, 257] width 803 height 48
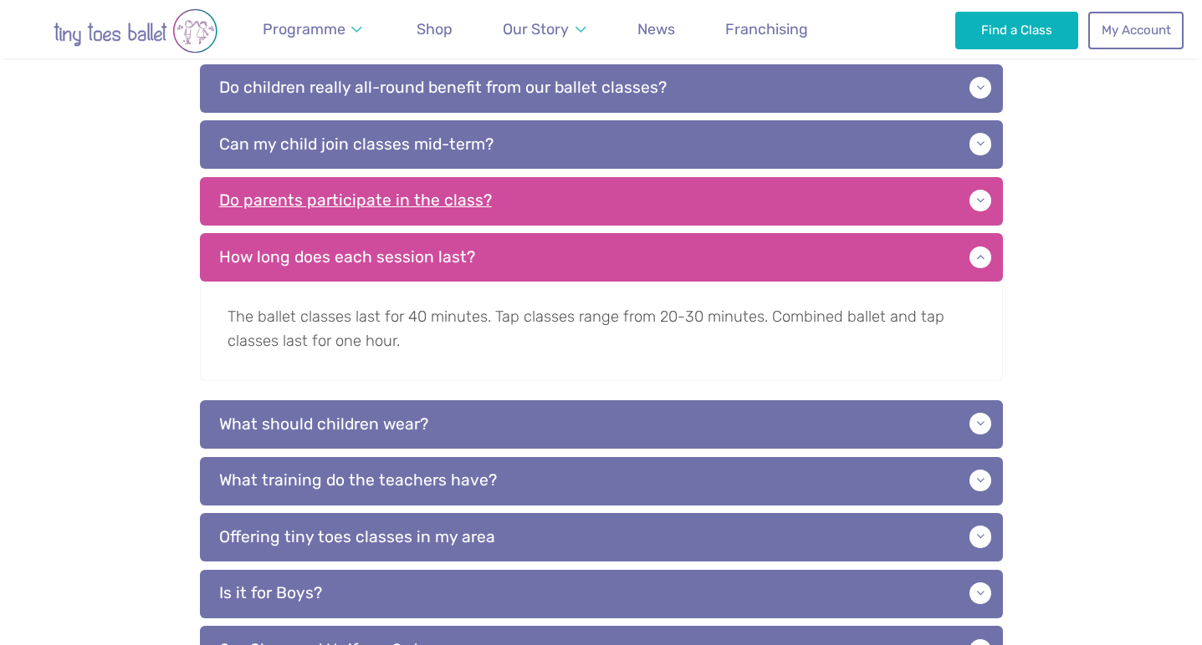
click at [480, 196] on p "Do parents participate in the class?" at bounding box center [601, 201] width 803 height 48
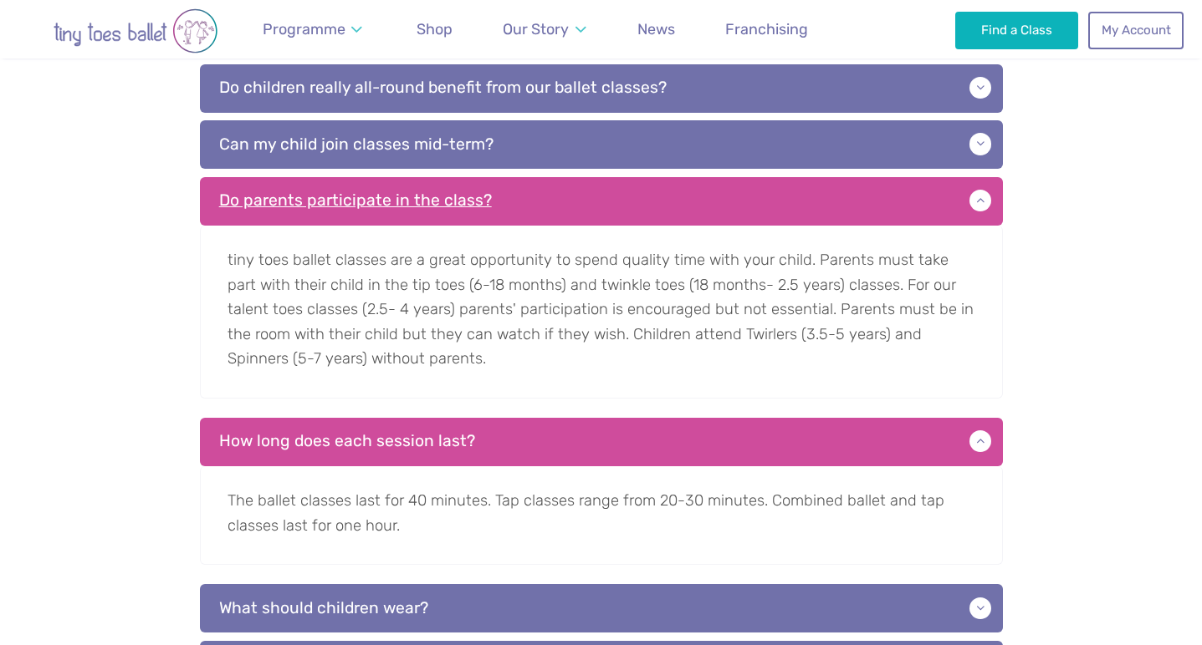
click at [480, 198] on p "Do parents participate in the class?" at bounding box center [601, 201] width 803 height 48
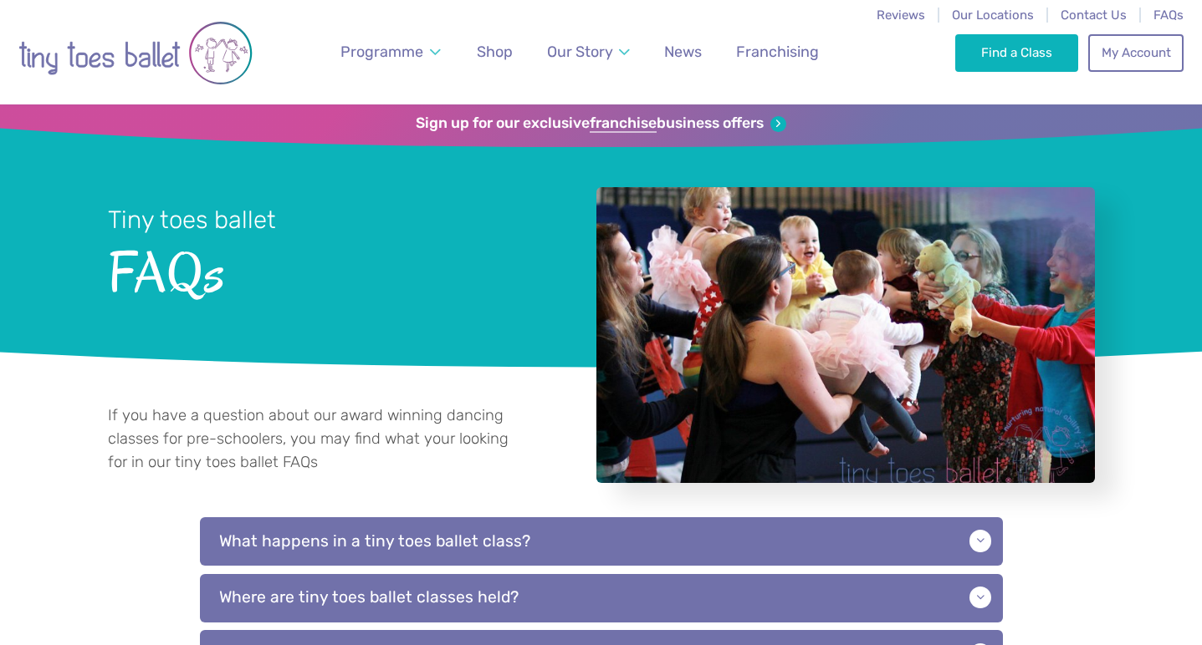
scroll to position [0, 0]
